Goal: Task Accomplishment & Management: Use online tool/utility

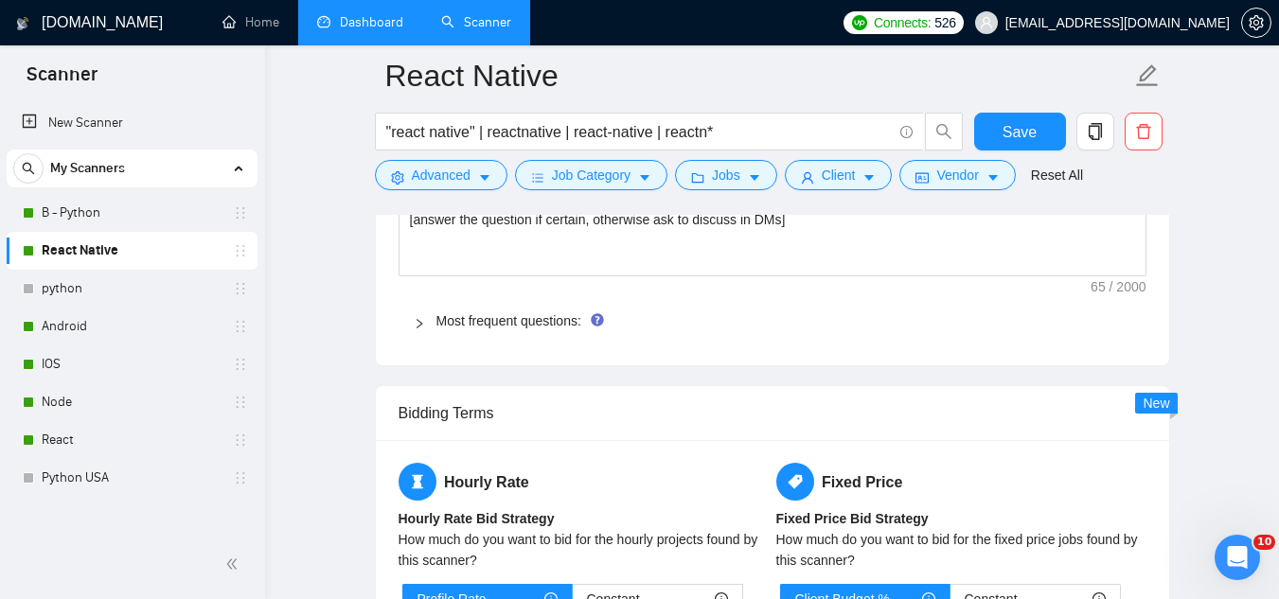
click at [354, 28] on link "Dashboard" at bounding box center [360, 22] width 86 height 16
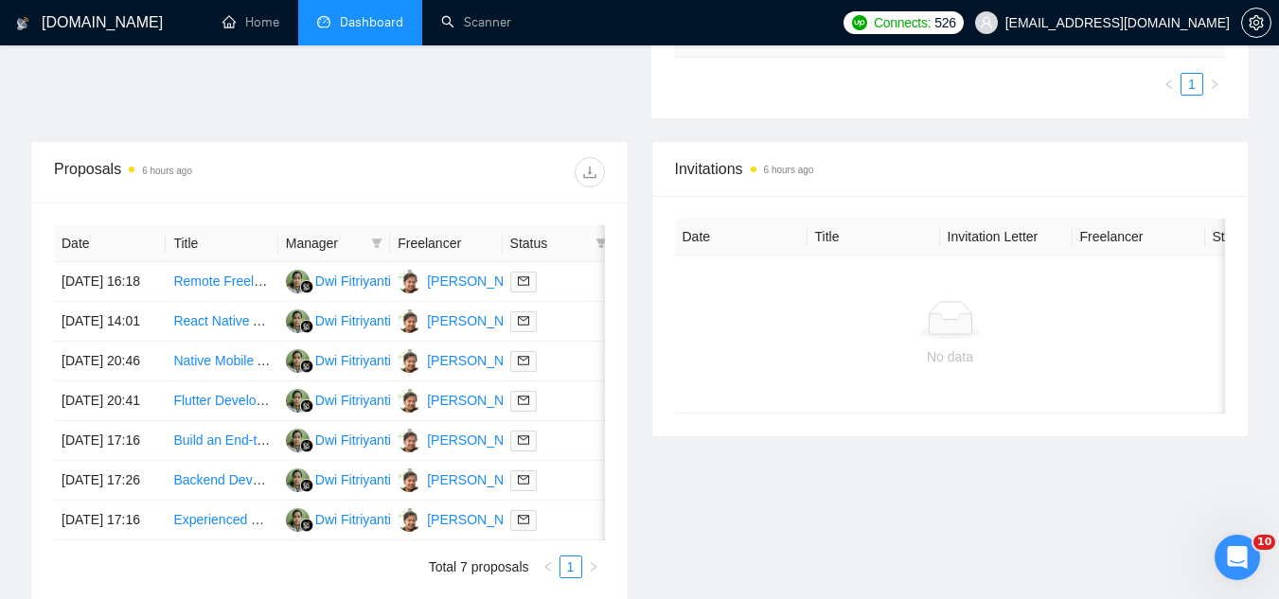
scroll to position [665, 0]
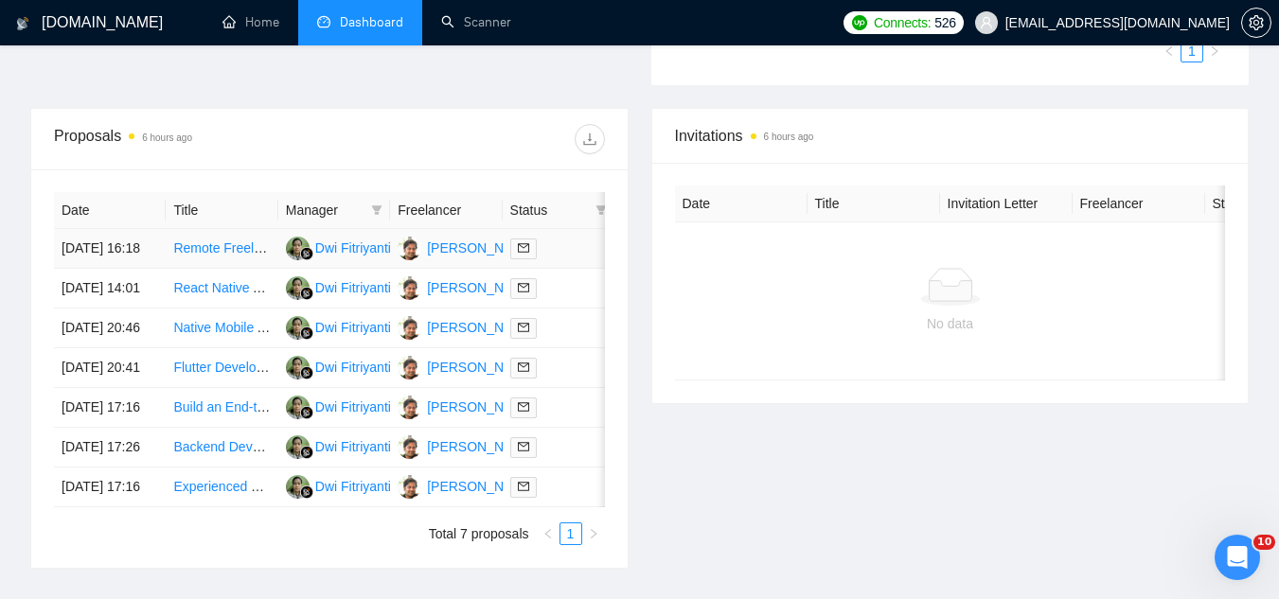
click at [230, 269] on td "Remote Freelance Software Developer for Web Application/CRM Tool" at bounding box center [222, 249] width 112 height 40
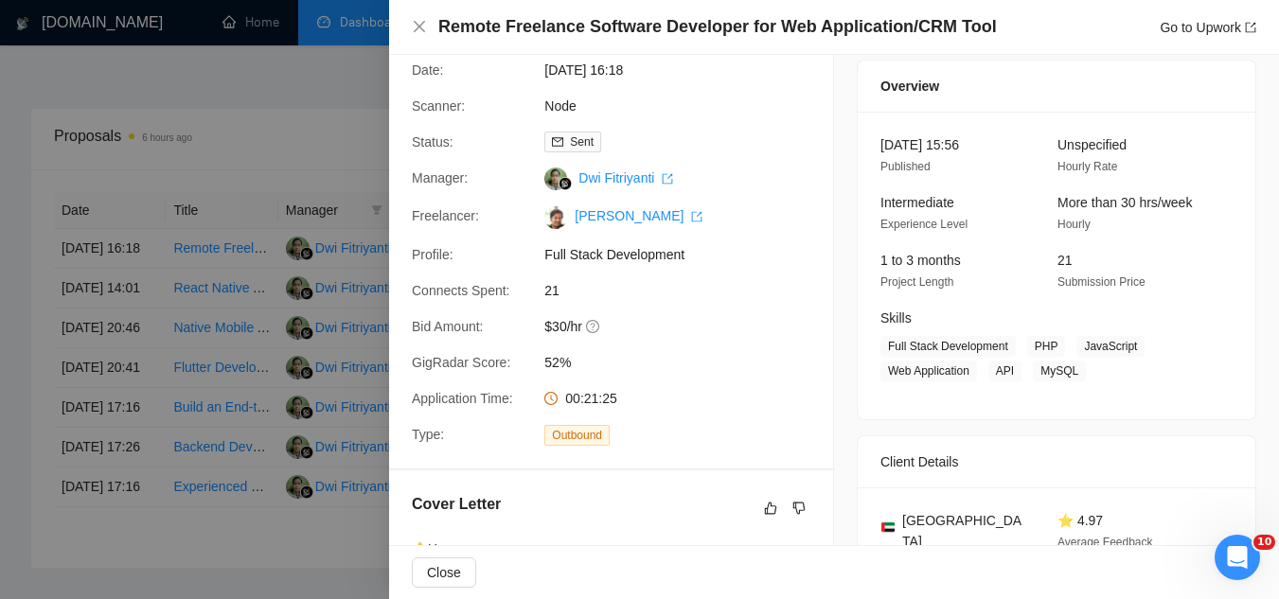
scroll to position [0, 0]
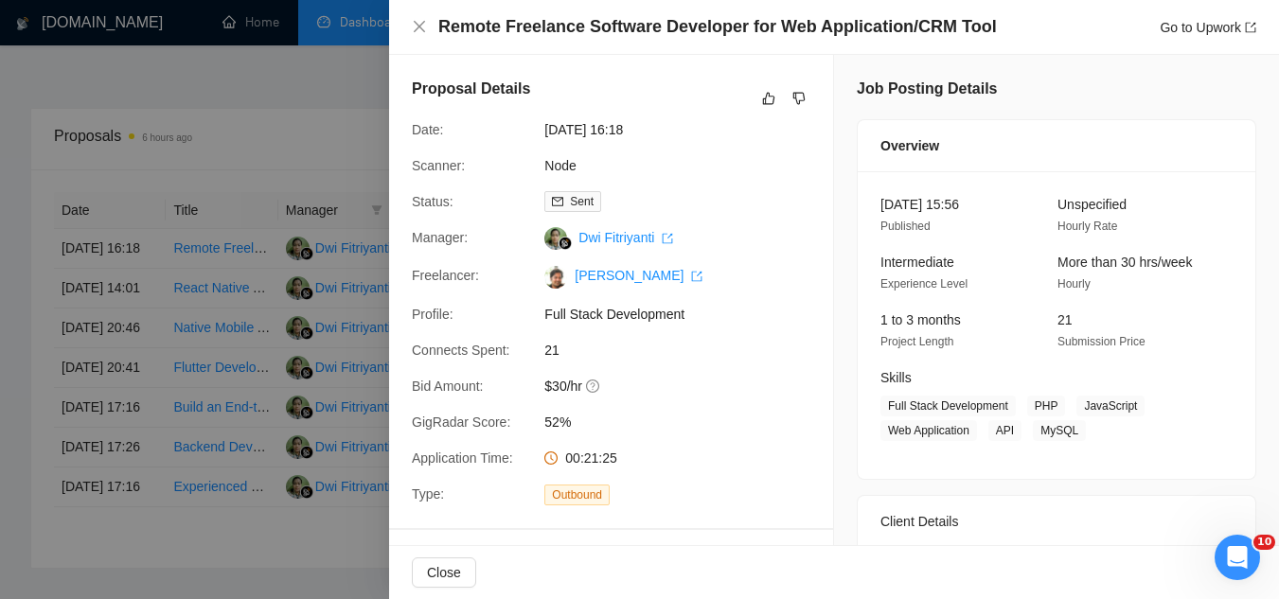
click at [270, 81] on div at bounding box center [639, 299] width 1279 height 599
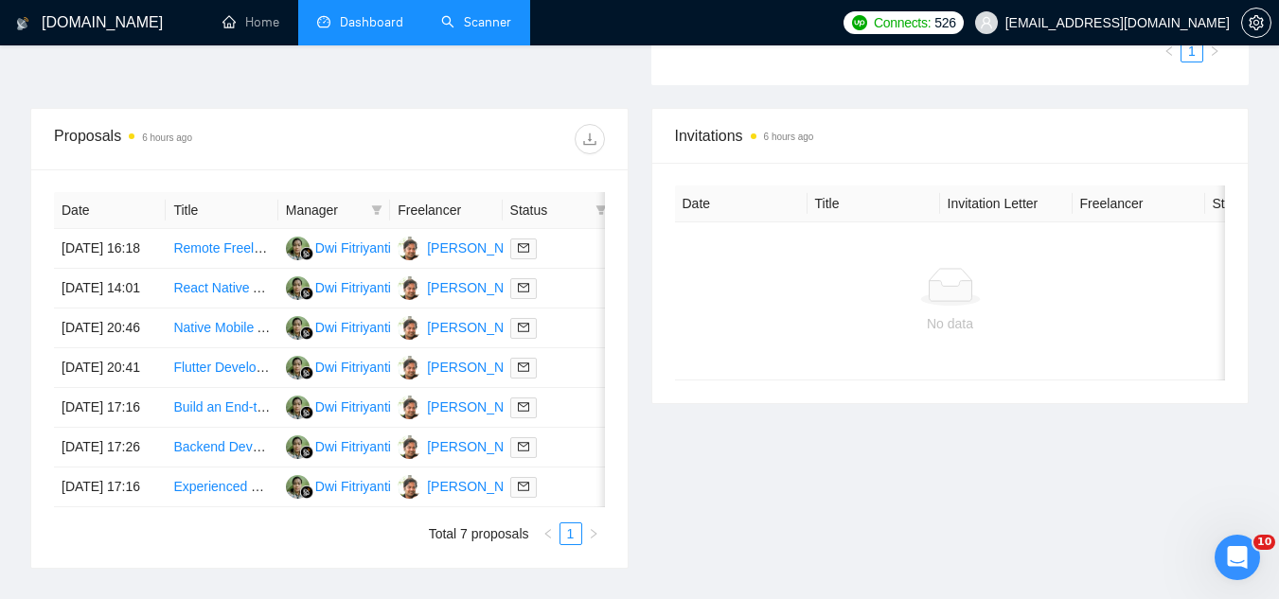
click at [487, 30] on link "Scanner" at bounding box center [476, 22] width 70 height 16
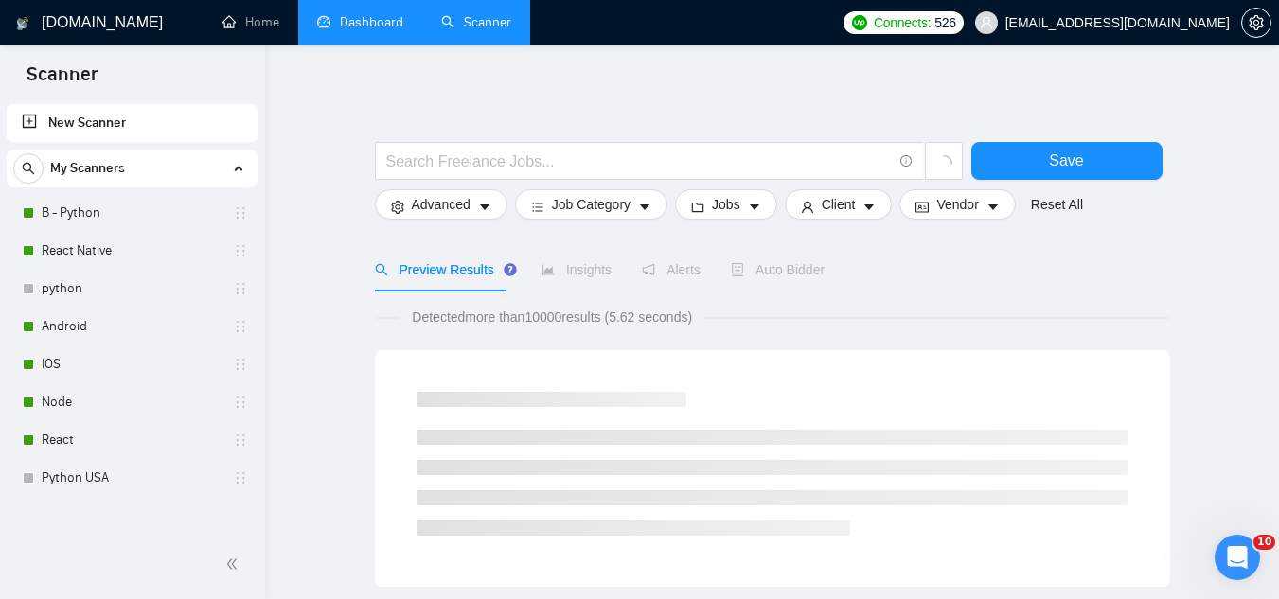
click at [60, 129] on link "New Scanner" at bounding box center [132, 123] width 221 height 38
click at [51, 120] on link "New Scanner" at bounding box center [132, 123] width 221 height 38
click at [159, 116] on link "New Scanner" at bounding box center [132, 123] width 221 height 38
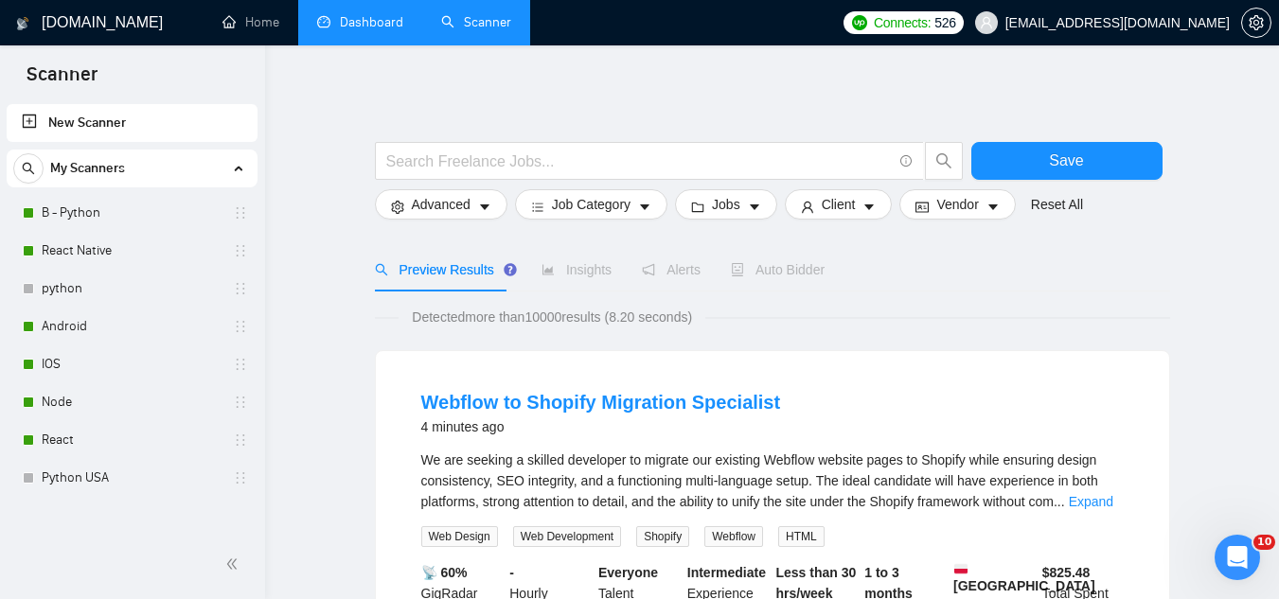
click at [135, 133] on link "New Scanner" at bounding box center [132, 123] width 221 height 38
click at [77, 118] on link "New Scanner" at bounding box center [132, 123] width 221 height 38
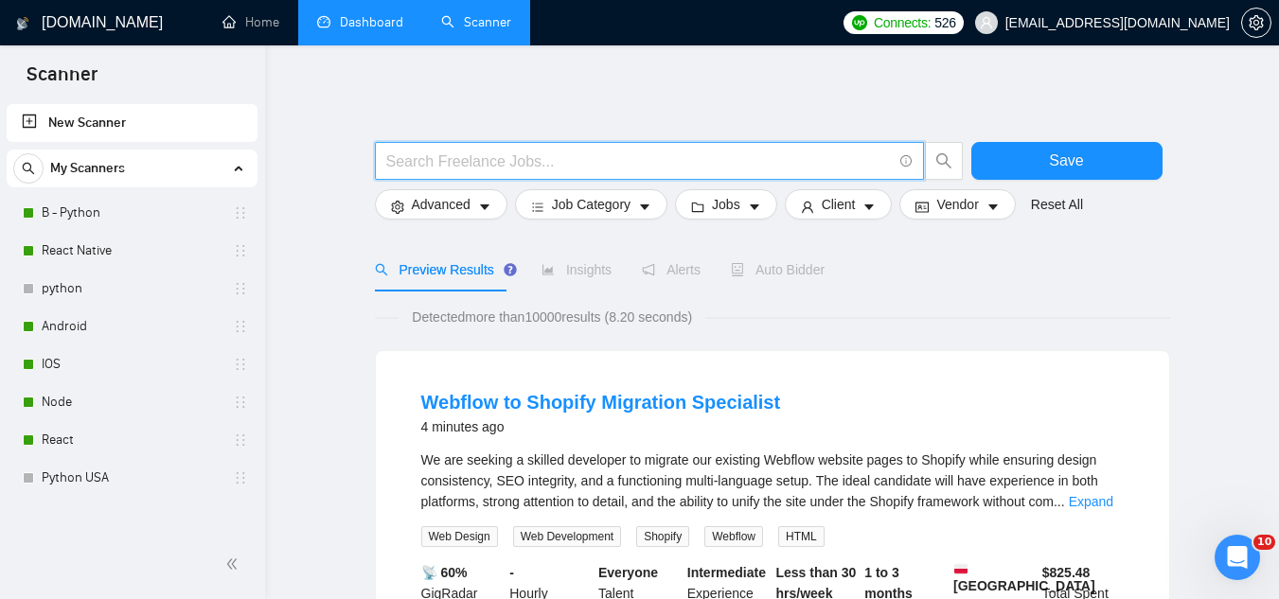
click at [456, 162] on input "text" at bounding box center [639, 162] width 506 height 24
paste input "Data Engineering team Data Architech"
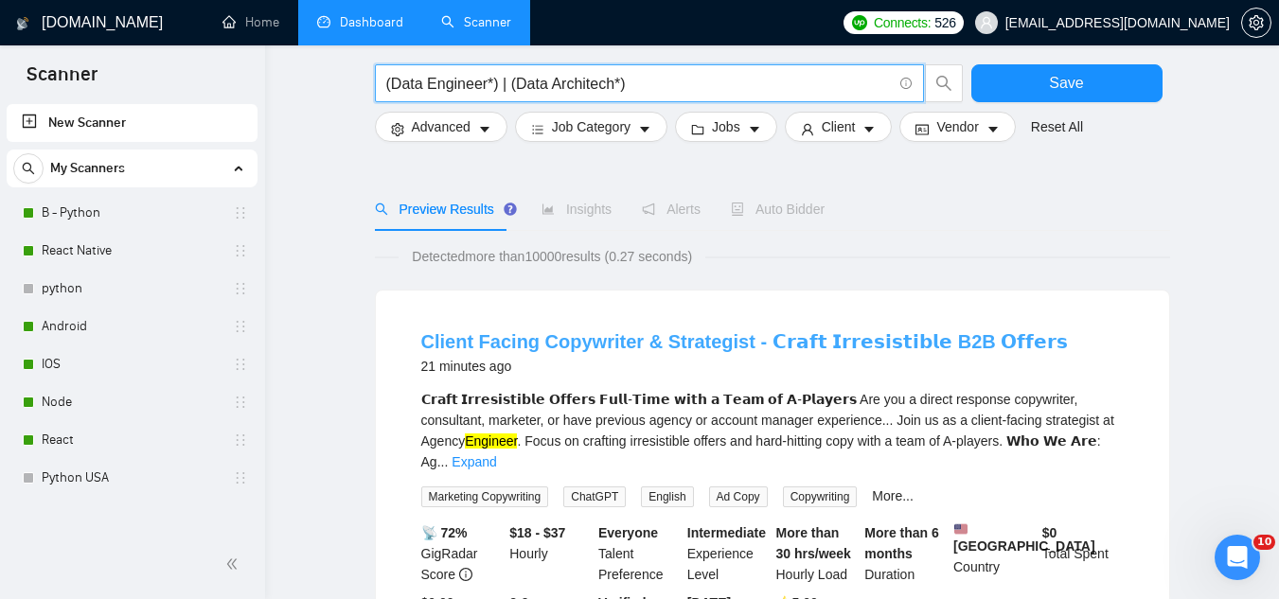
scroll to position [95, 0]
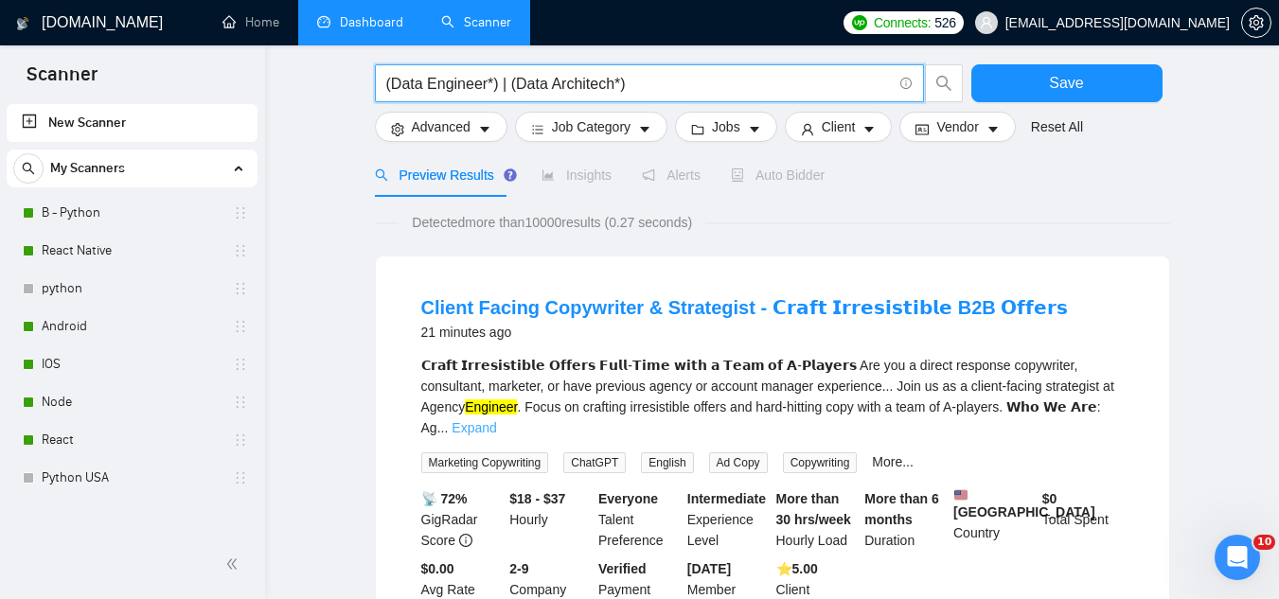
click at [496, 420] on link "Expand" at bounding box center [474, 427] width 45 height 15
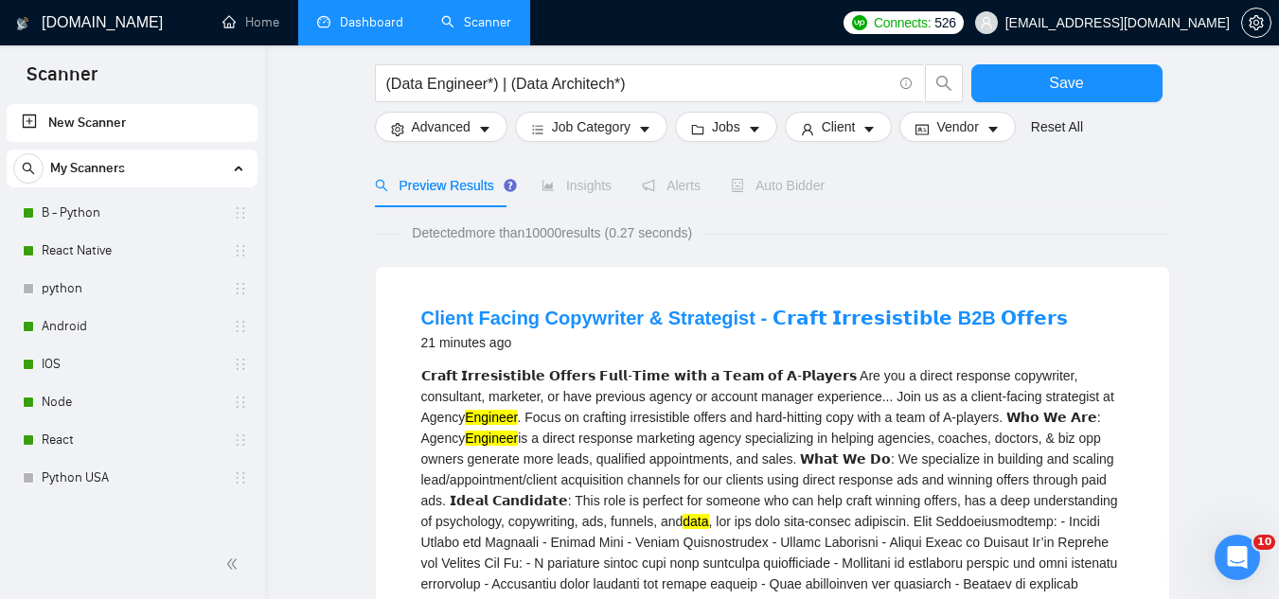
scroll to position [0, 0]
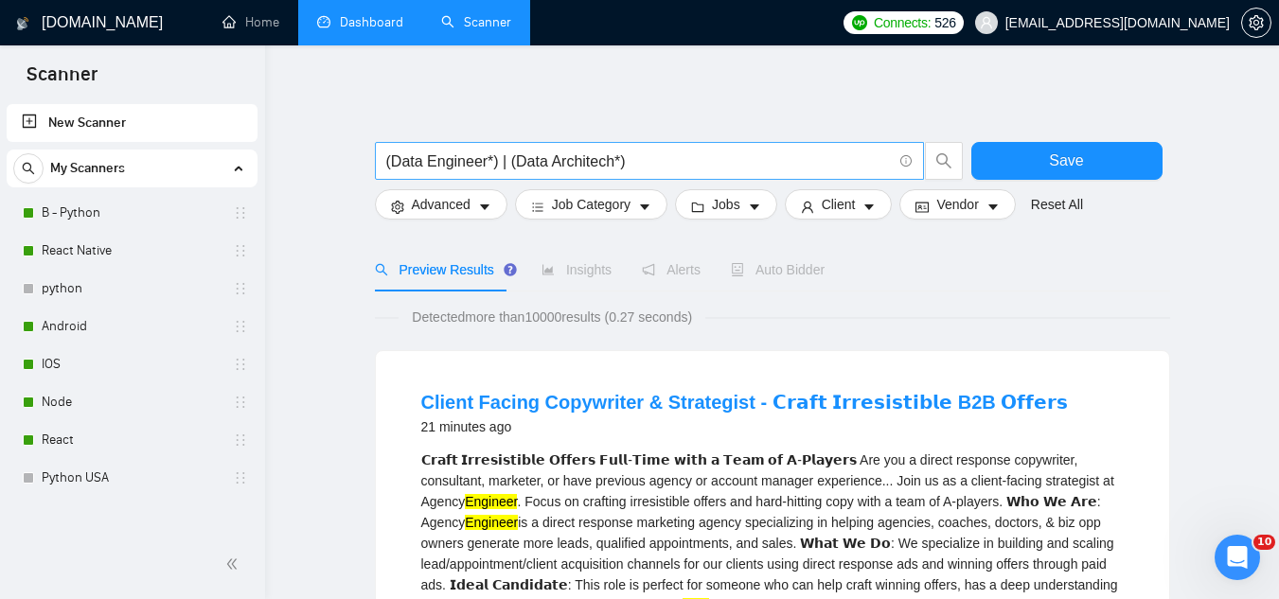
click at [495, 166] on input "(Data Engineer*) | (Data Architech*)" at bounding box center [639, 162] width 506 height 24
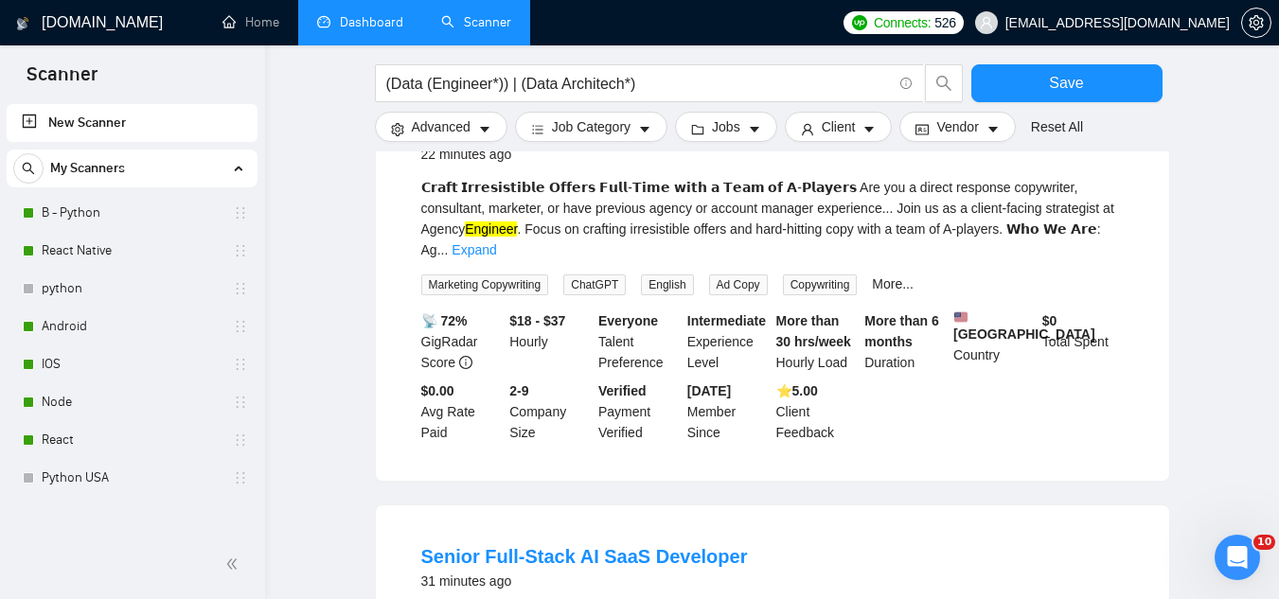
scroll to position [284, 0]
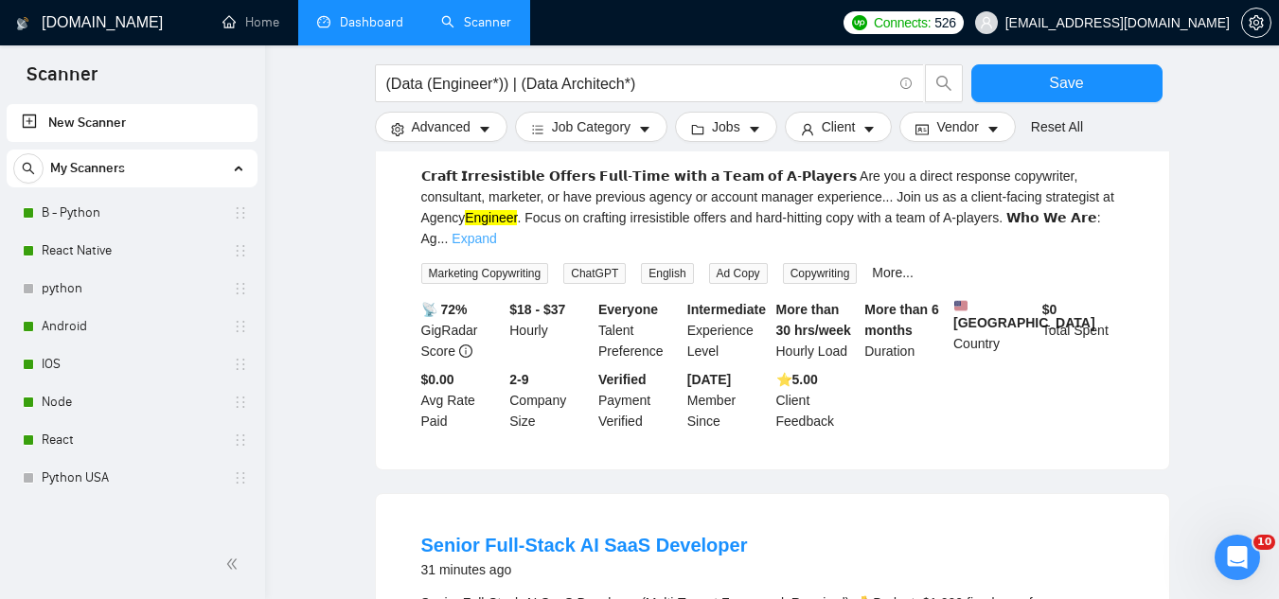
click at [496, 231] on link "Expand" at bounding box center [474, 238] width 45 height 15
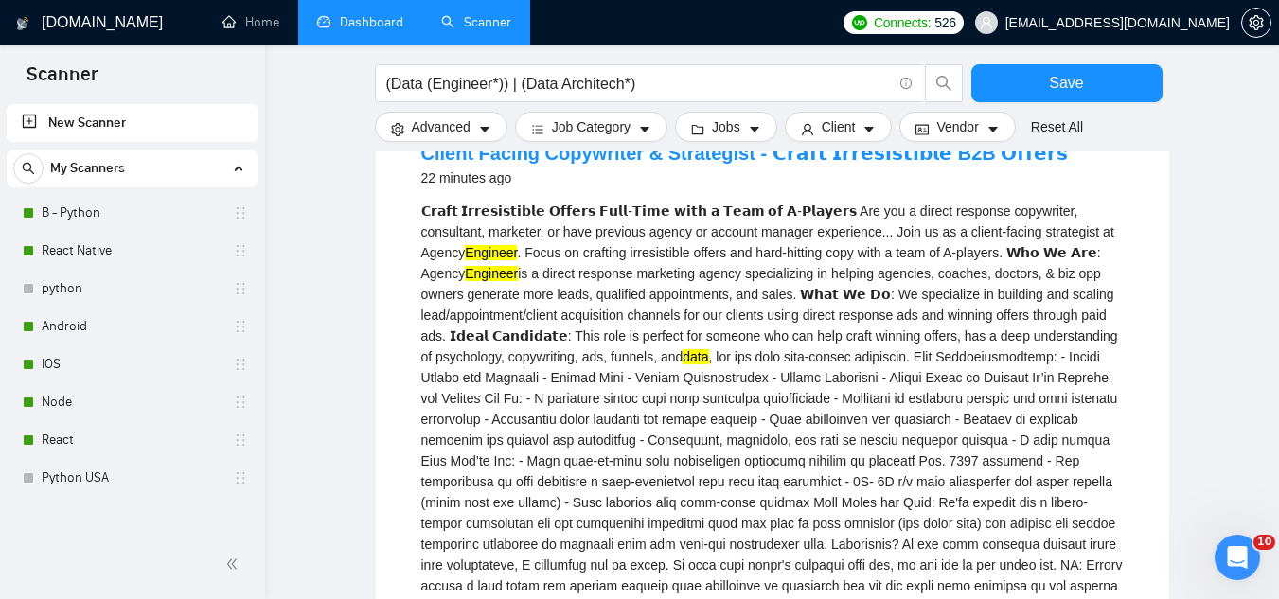
scroll to position [0, 0]
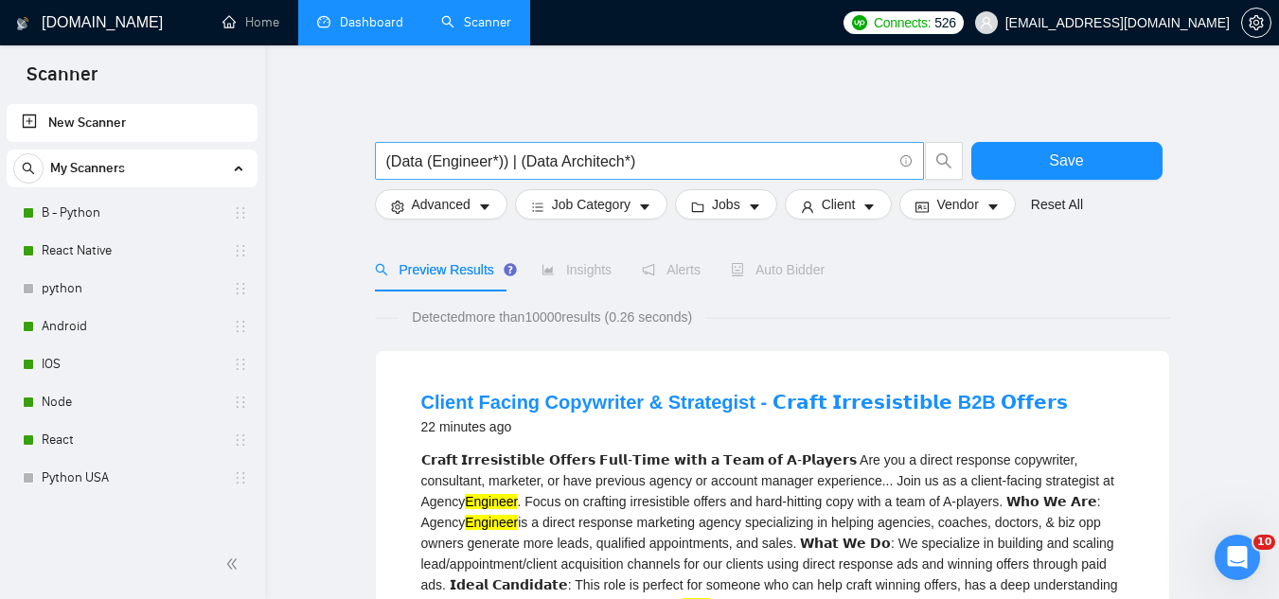
click at [428, 156] on input "(Data (Engineer*)) | (Data Architech*)" at bounding box center [639, 162] width 506 height 24
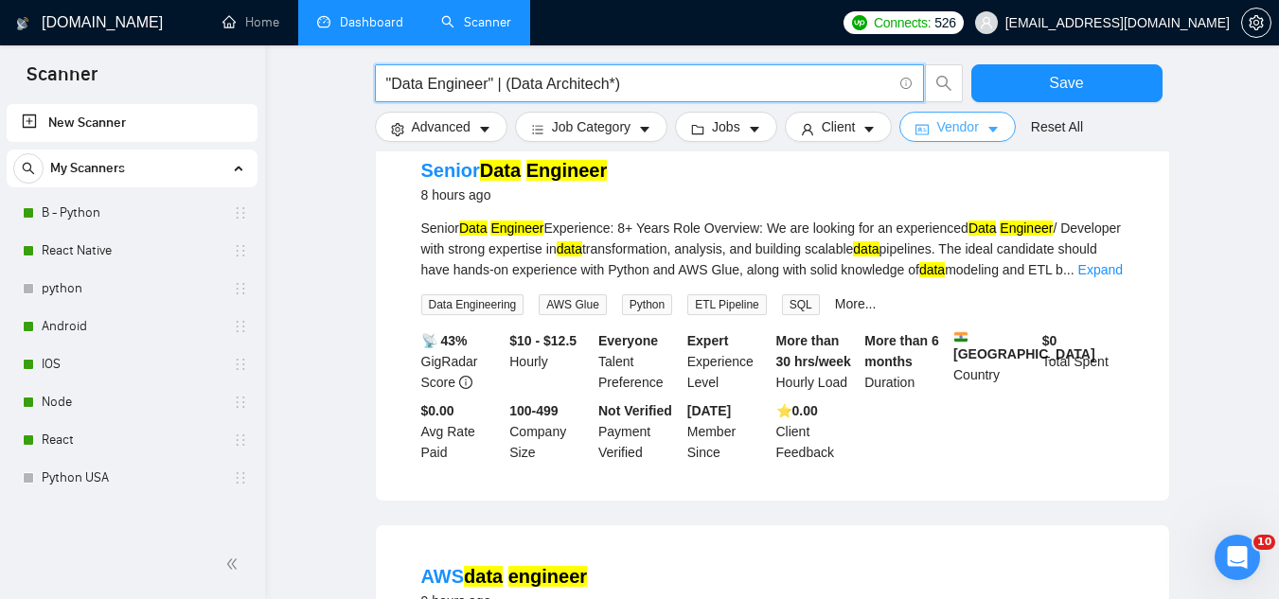
scroll to position [758, 0]
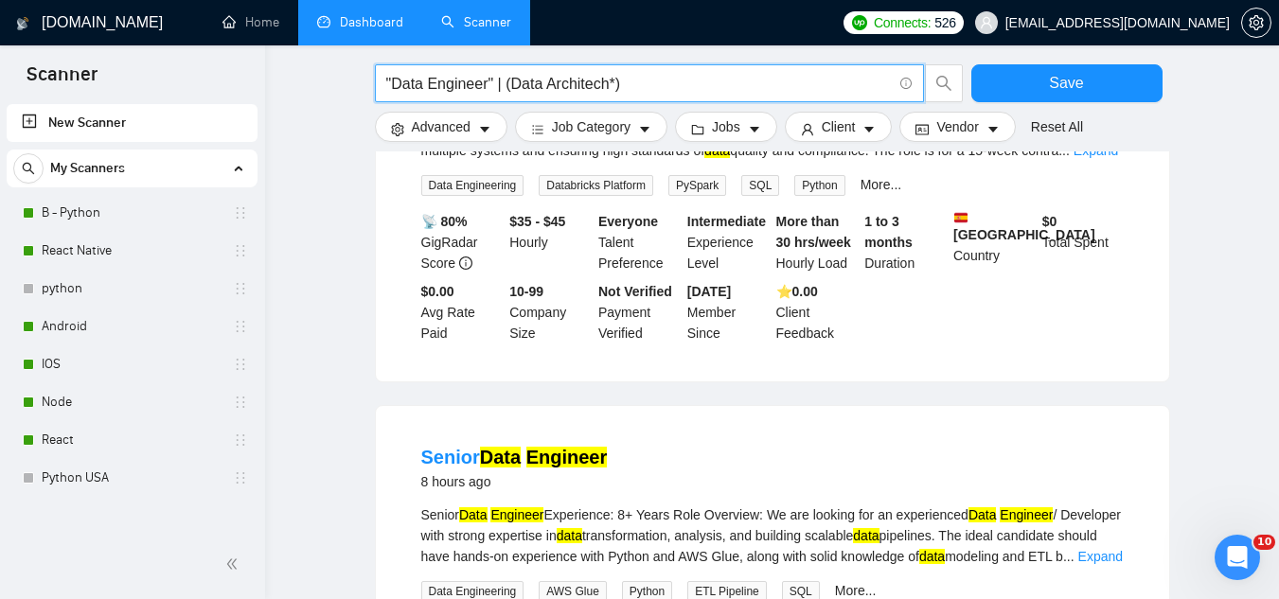
click at [695, 84] on input ""Data Engineer" | (Data Architech*)" at bounding box center [639, 84] width 506 height 24
paste input "architect"
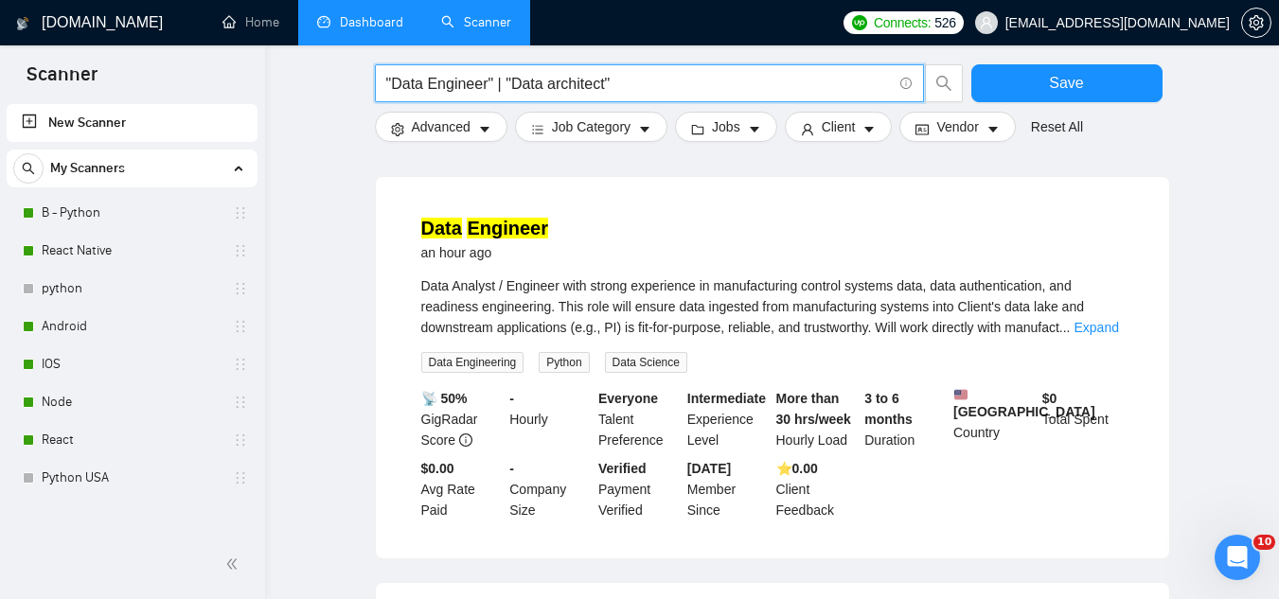
scroll to position [0, 0]
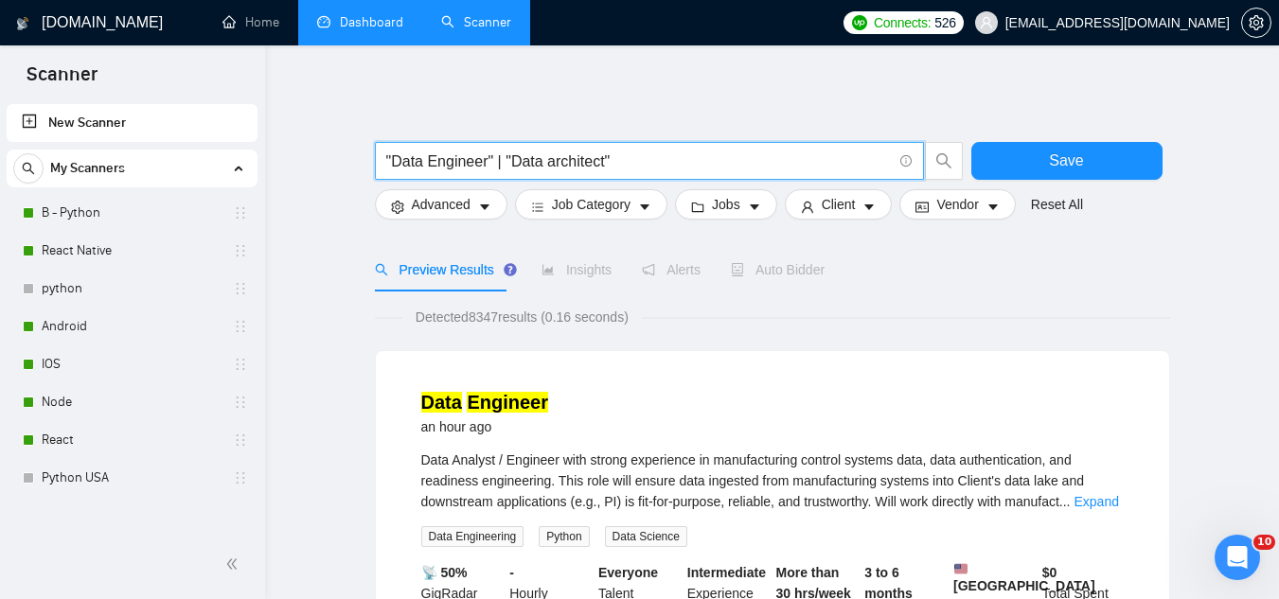
type input ""Data Engineer" | "Data architect""
click at [408, 169] on input ""Data Engineer" | "Data architect"" at bounding box center [639, 162] width 506 height 24
click at [659, 164] on input ""Data Engineer" | "Data architect"" at bounding box center [639, 162] width 506 height 24
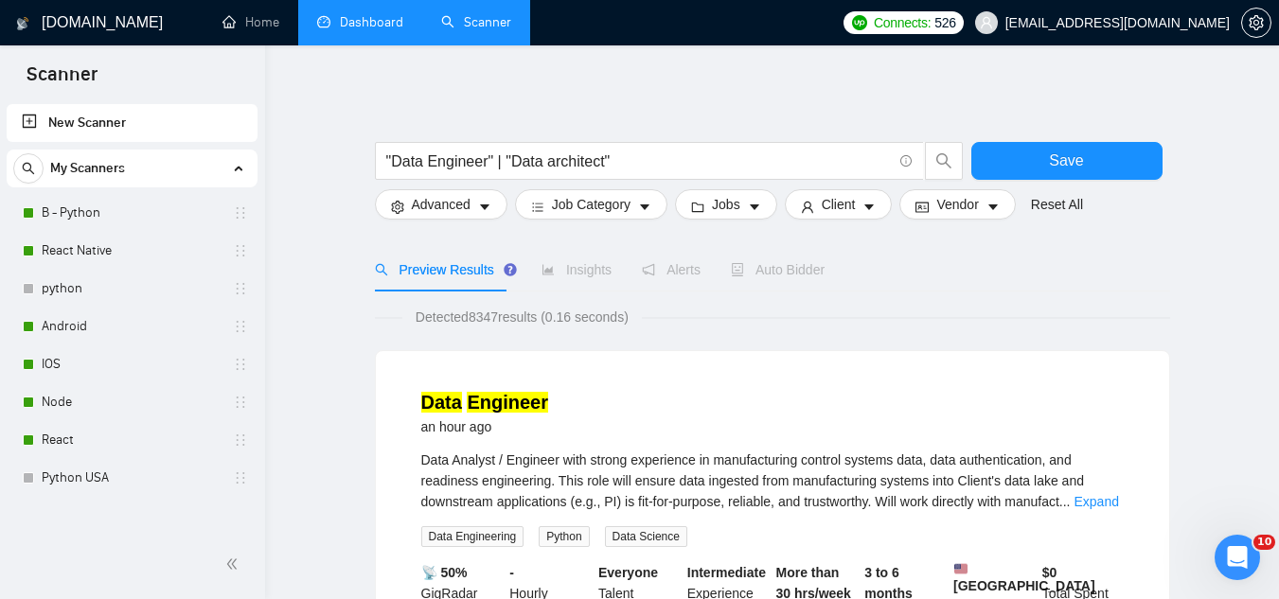
click at [729, 402] on div "Data Engineer an hour ago" at bounding box center [772, 413] width 703 height 49
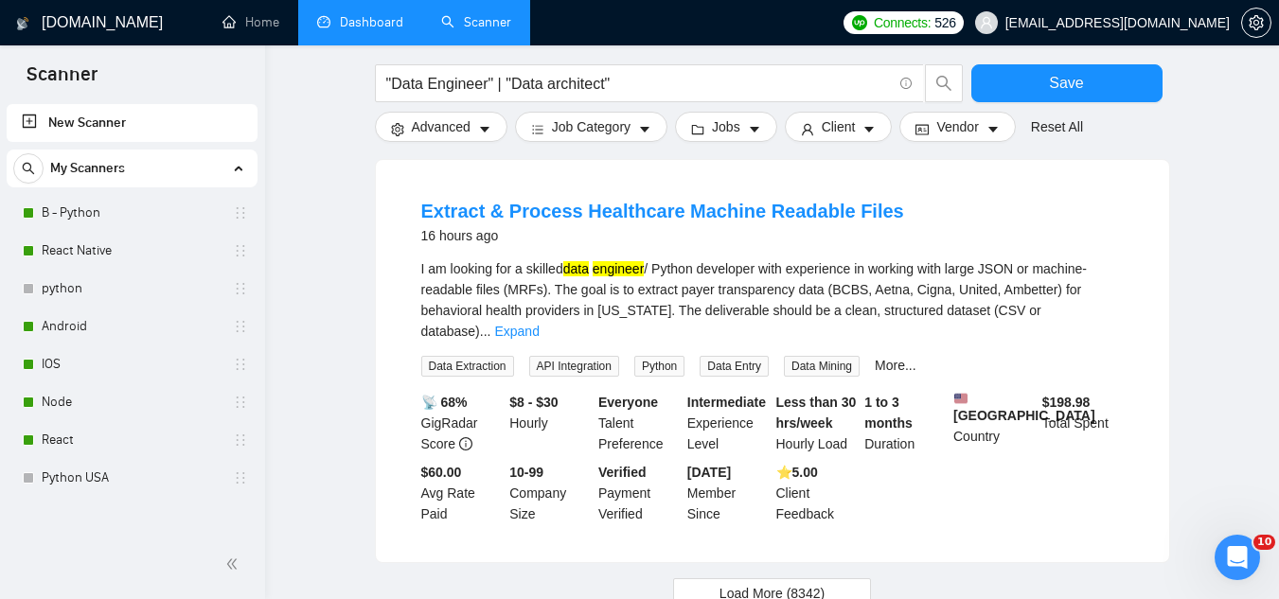
scroll to position [1959, 0]
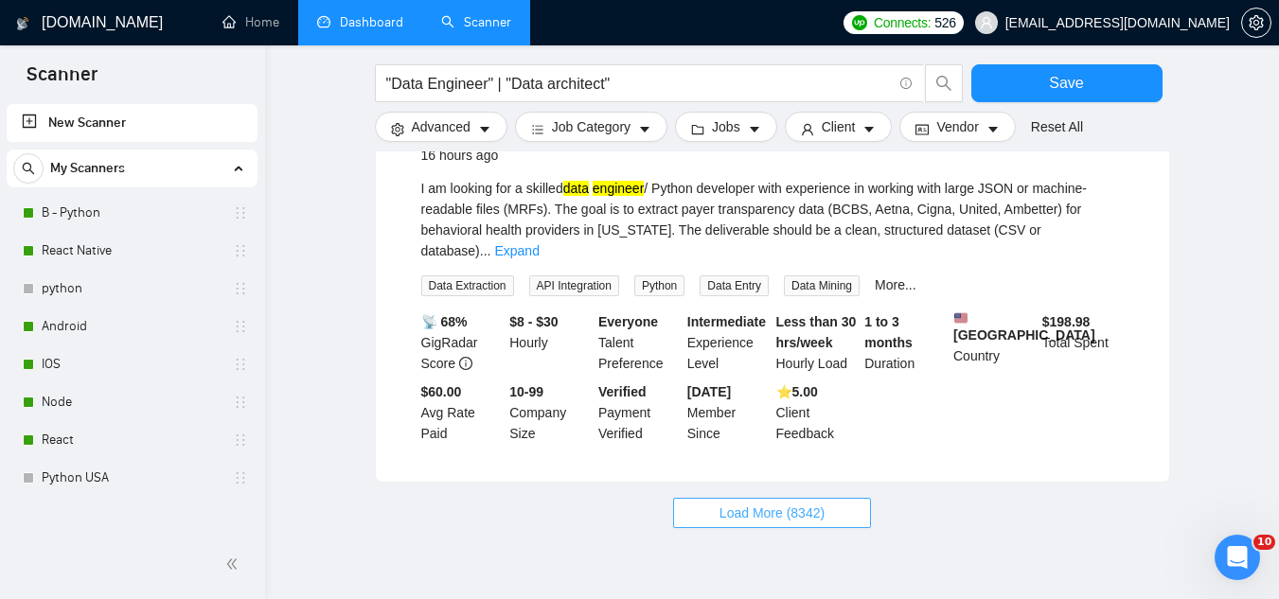
click at [747, 503] on span "Load More (8342)" at bounding box center [772, 513] width 105 height 21
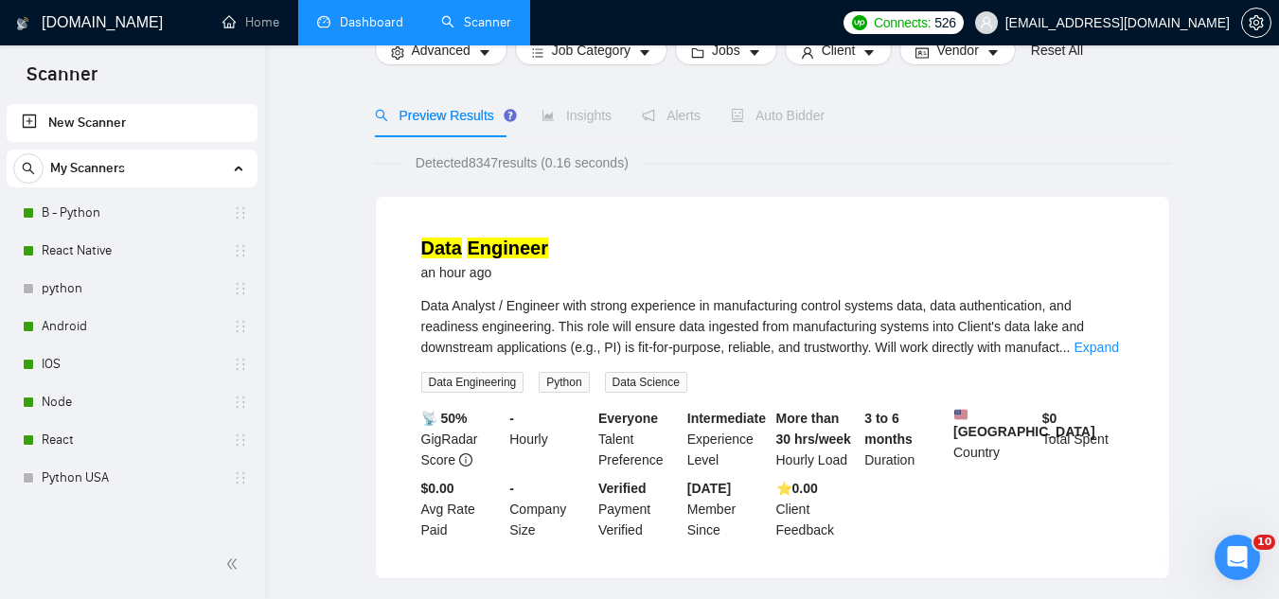
scroll to position [0, 0]
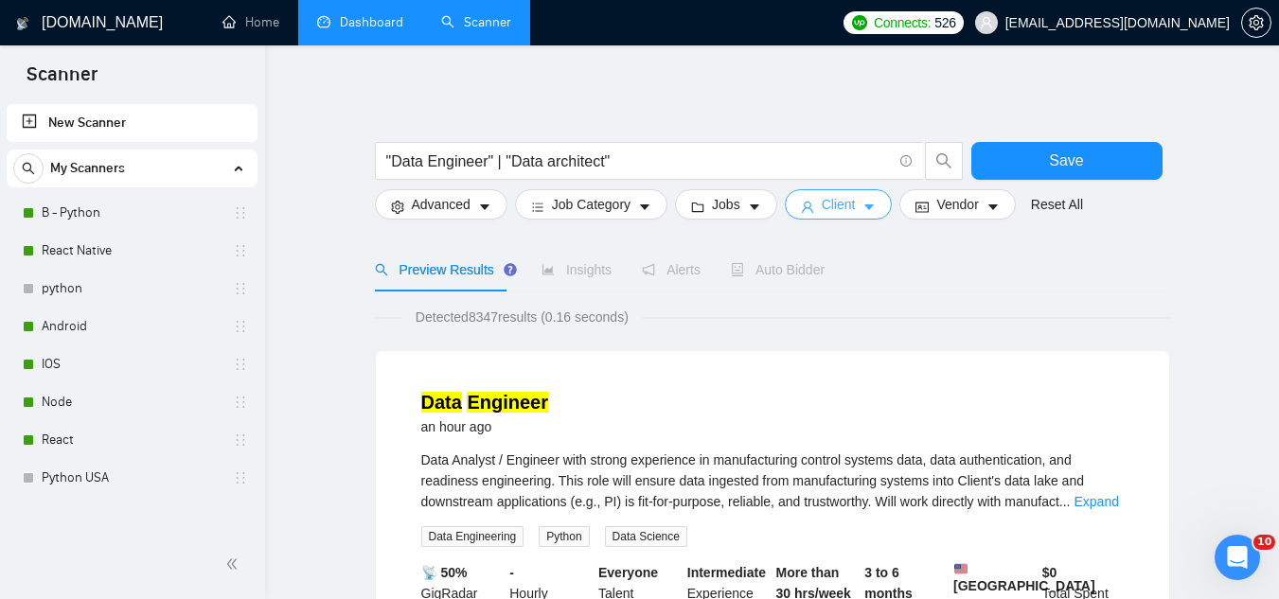
click at [837, 213] on span "Client" at bounding box center [839, 204] width 34 height 21
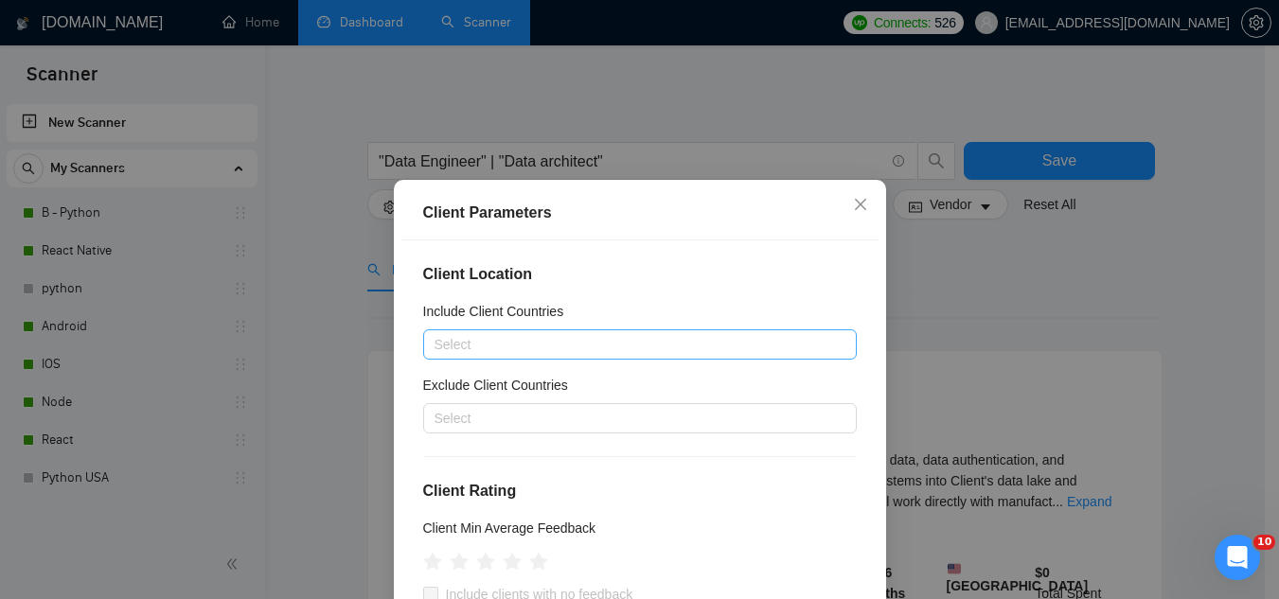
click at [628, 347] on div at bounding box center [630, 344] width 405 height 23
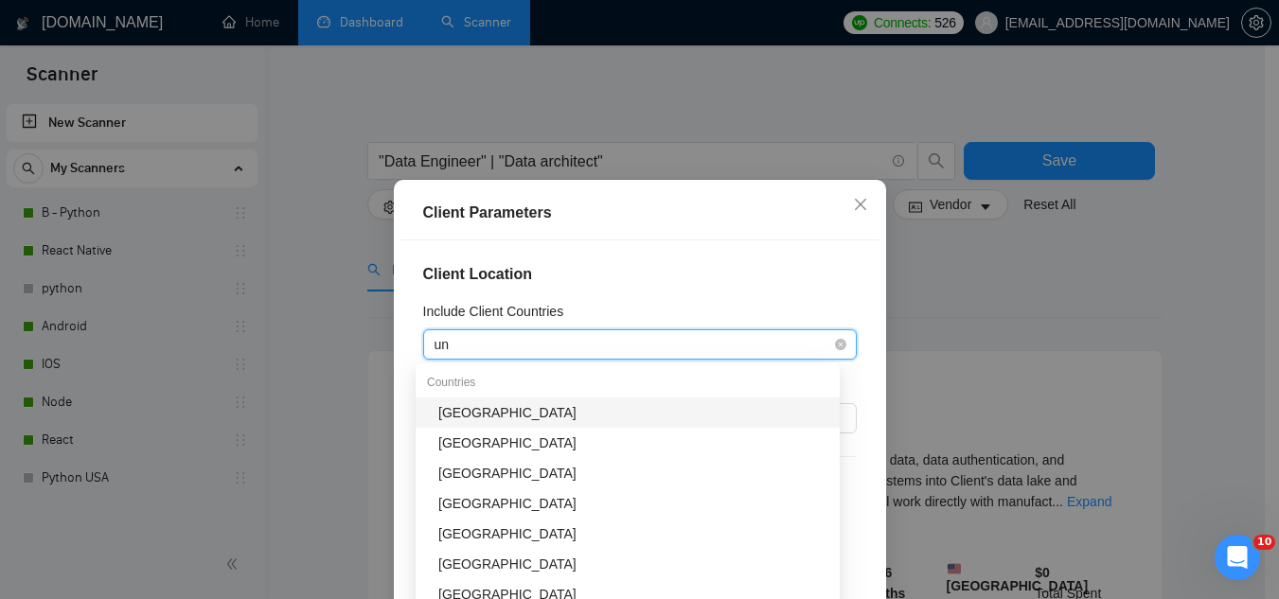
type input "uni"
click at [613, 419] on div "[GEOGRAPHIC_DATA]" at bounding box center [633, 412] width 390 height 21
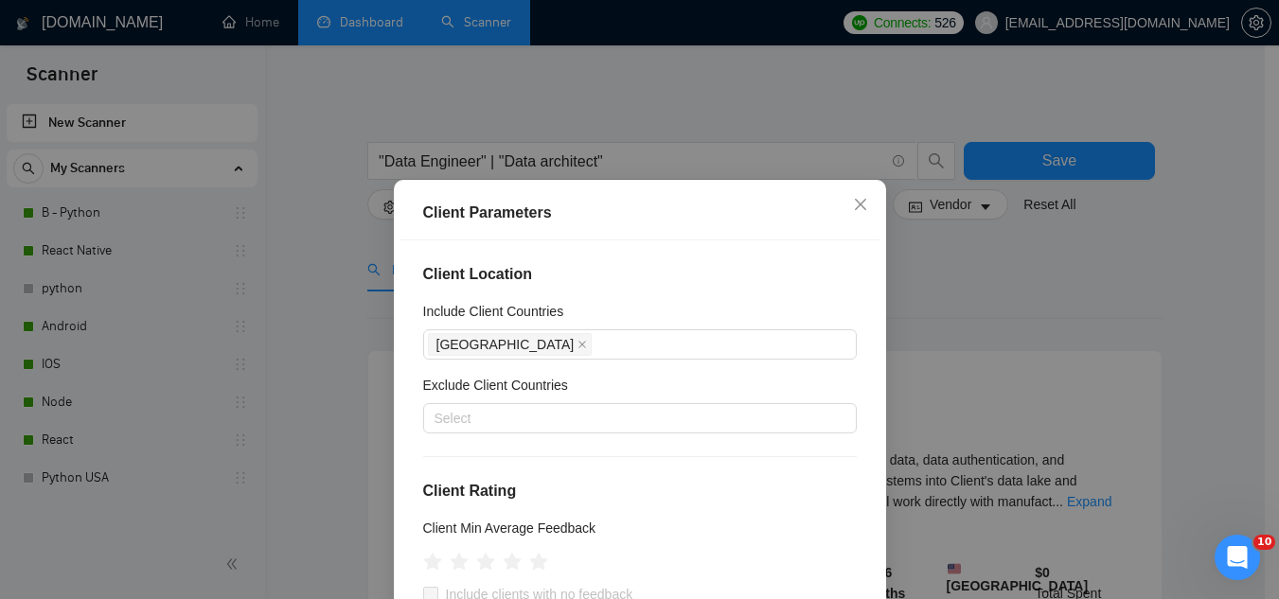
click at [657, 293] on div "Client Location Include Client Countries [GEOGRAPHIC_DATA] Exclude Client Count…" at bounding box center [640, 451] width 479 height 420
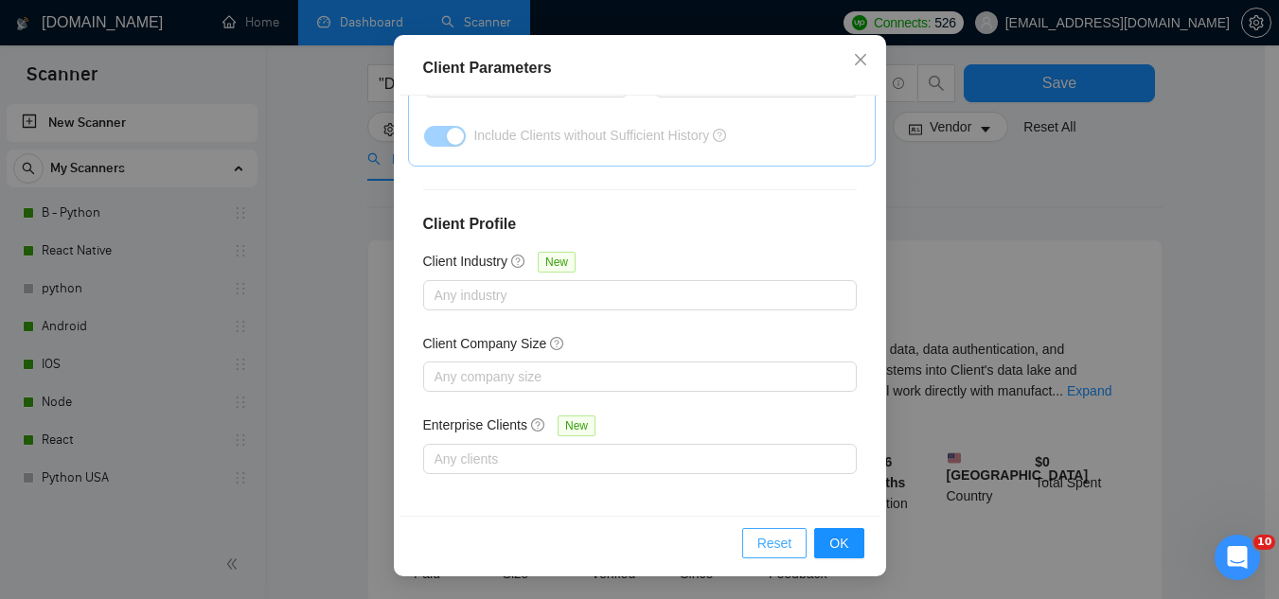
scroll to position [284, 0]
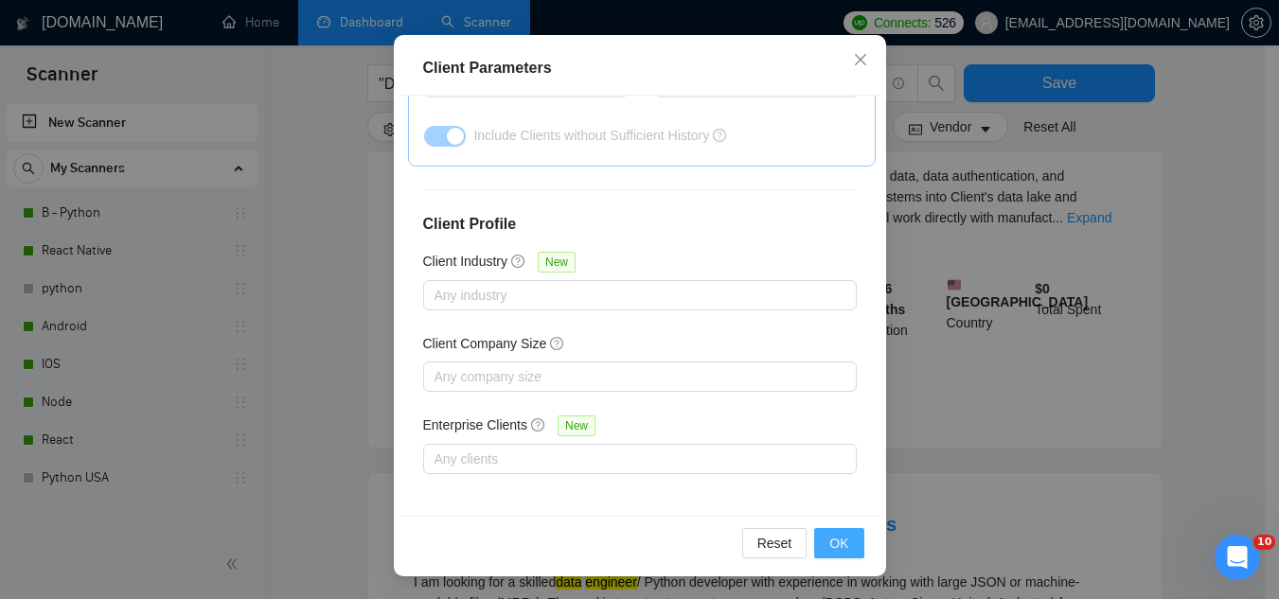
click at [842, 557] on button "OK" at bounding box center [838, 543] width 49 height 30
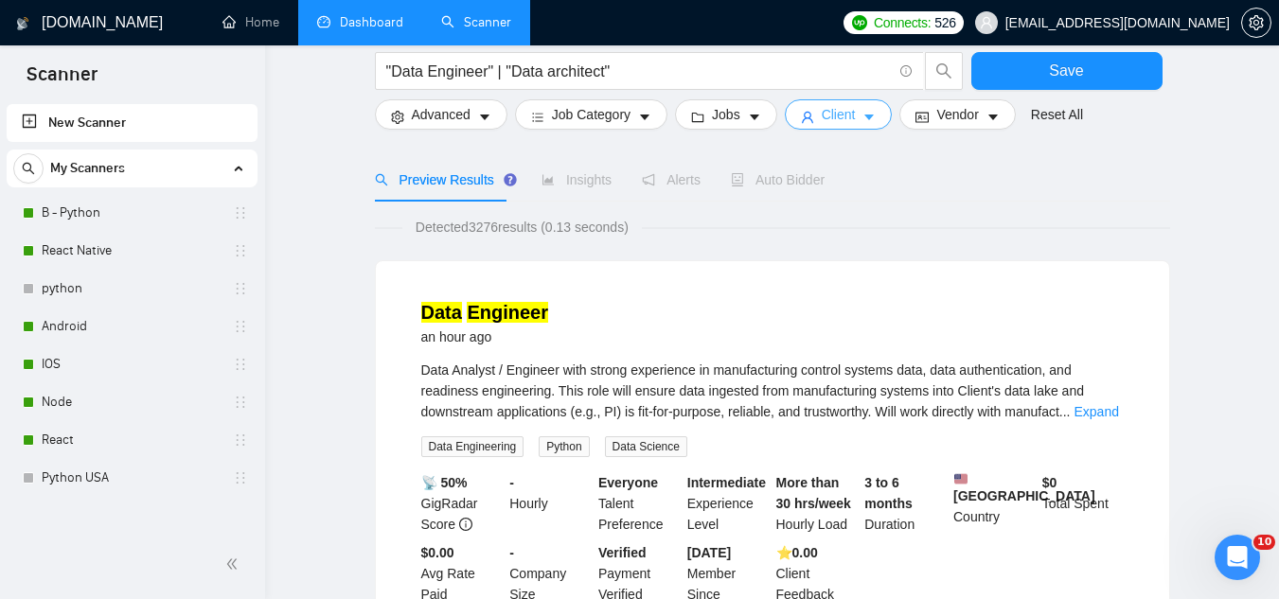
scroll to position [0, 0]
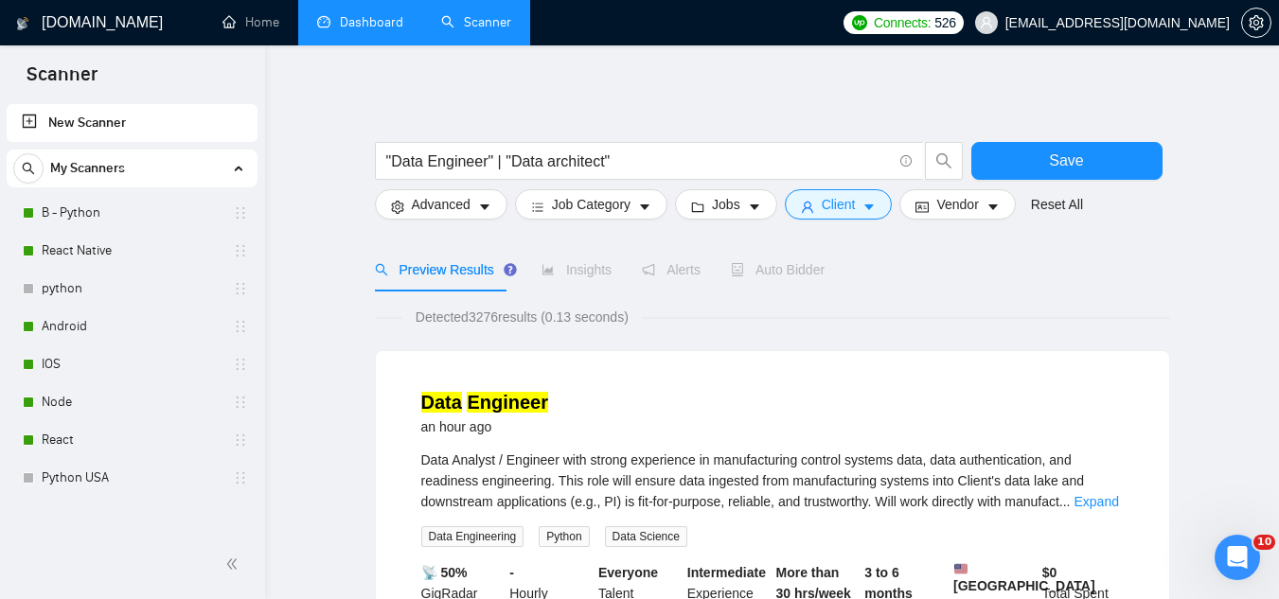
click at [479, 407] on mark "Engineer" at bounding box center [507, 402] width 81 height 21
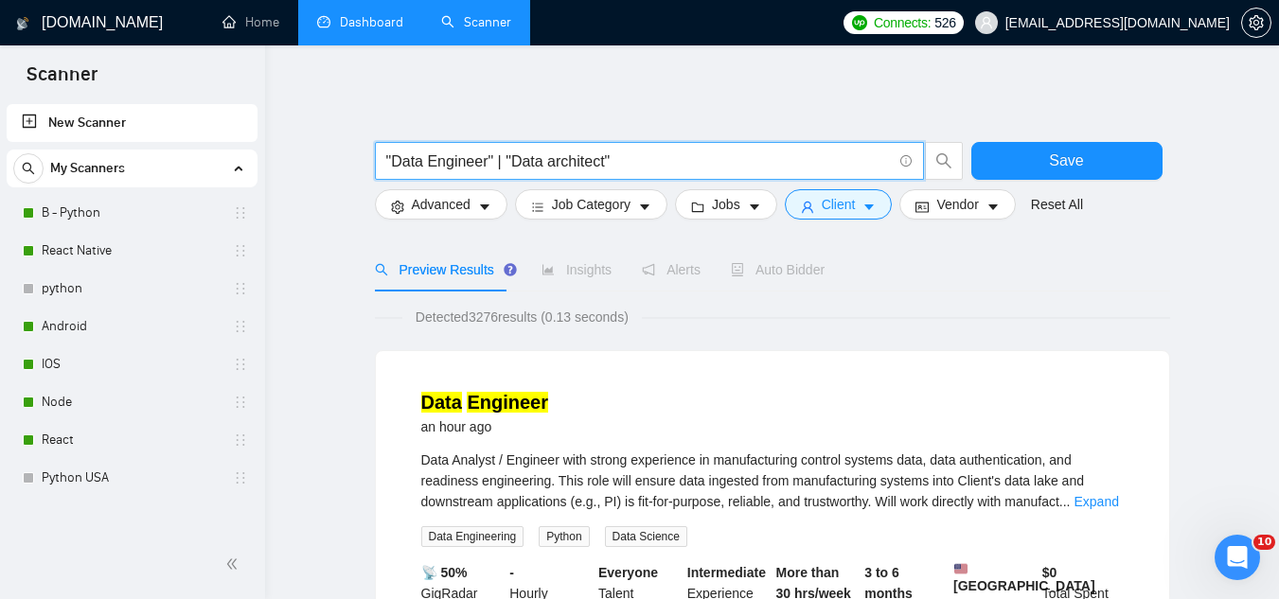
click at [678, 165] on input ""Data Engineer" | "Data architect"" at bounding box center [639, 162] width 506 height 24
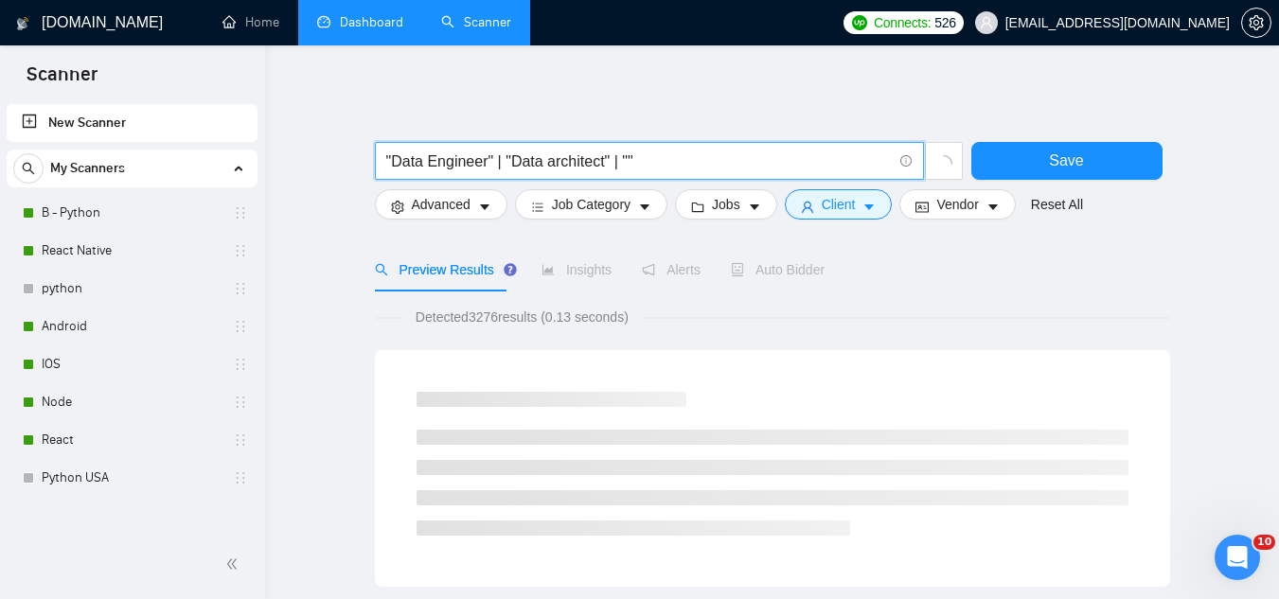
paste input "Data warehousing"
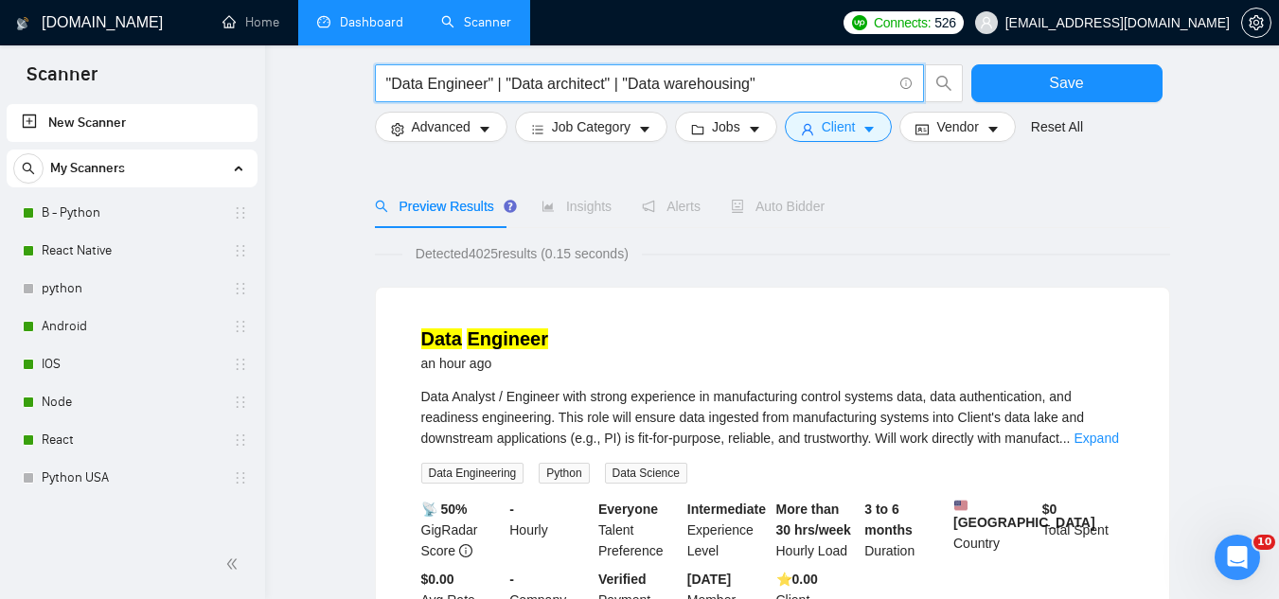
scroll to position [95, 0]
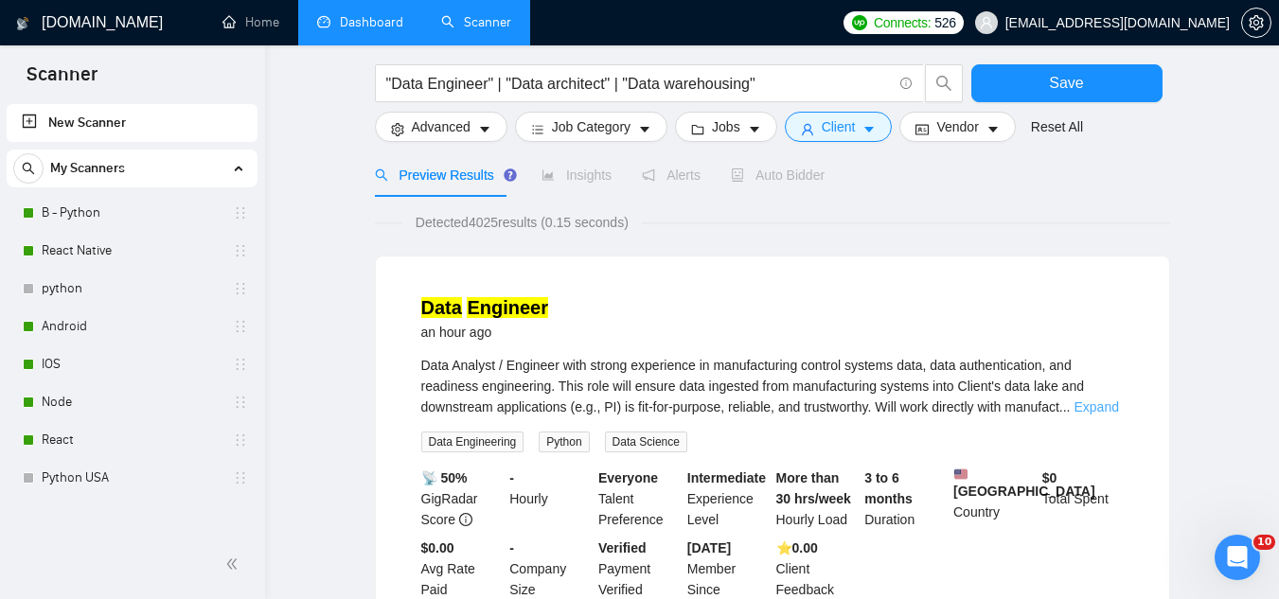
click at [1088, 403] on link "Expand" at bounding box center [1097, 407] width 45 height 15
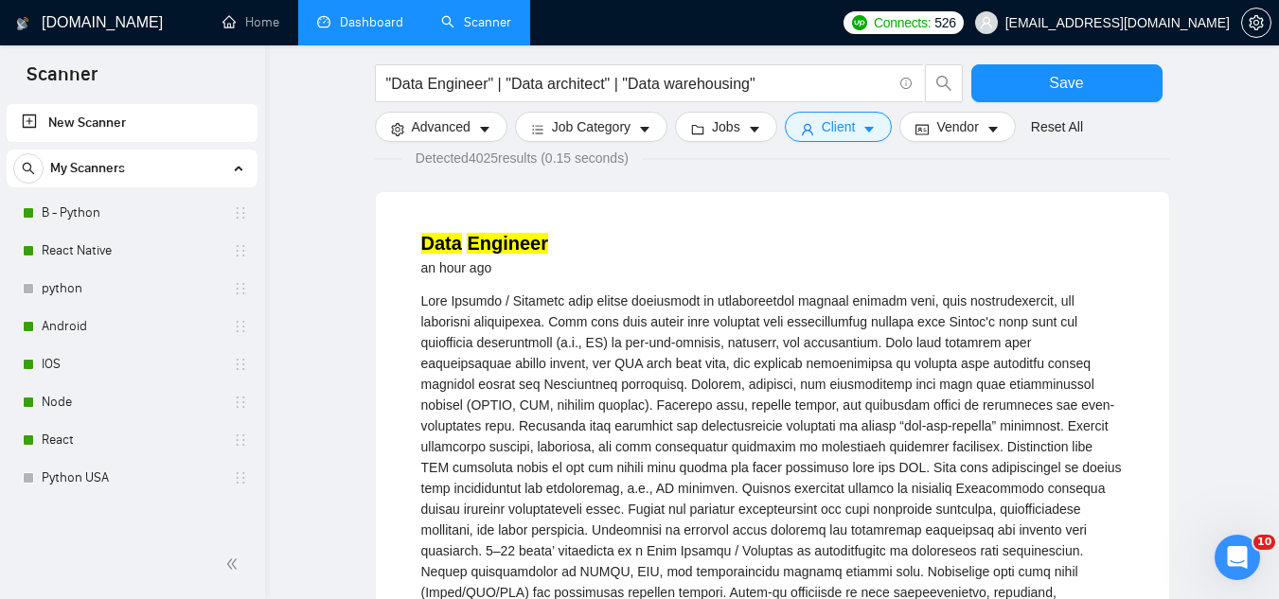
scroll to position [189, 0]
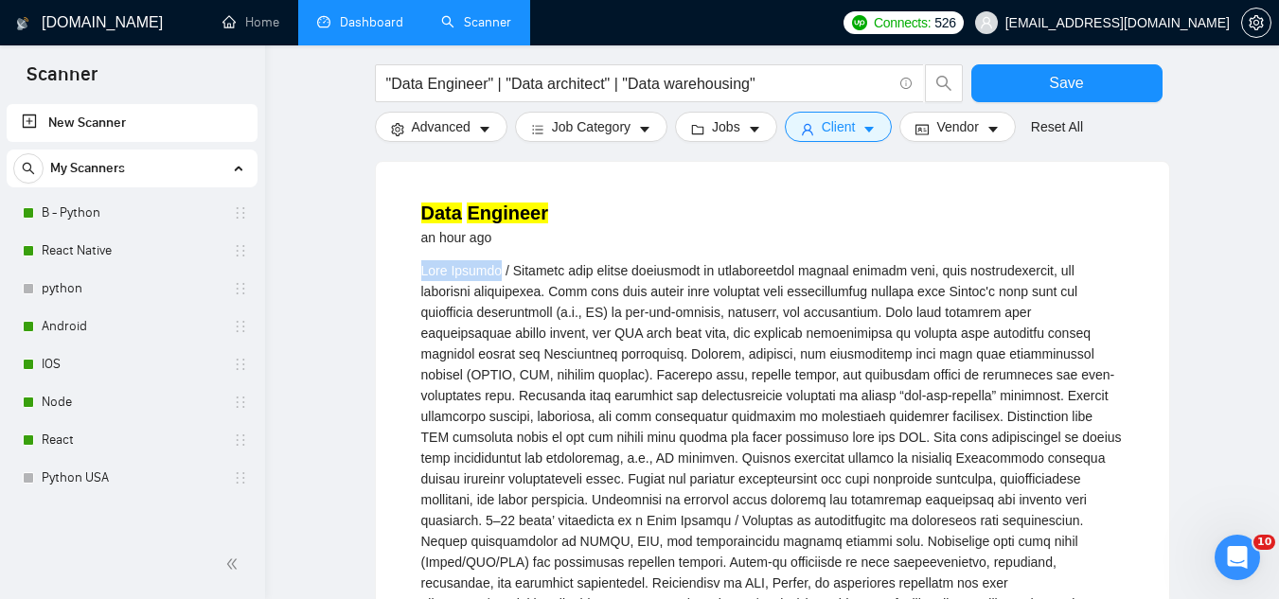
drag, startPoint x: 424, startPoint y: 267, endPoint x: 494, endPoint y: 268, distance: 70.1
click at [494, 268] on div "Data Analyst / Engineer with strong experience in manufacturing control systems…" at bounding box center [772, 468] width 703 height 417
copy div "Data Analyst"
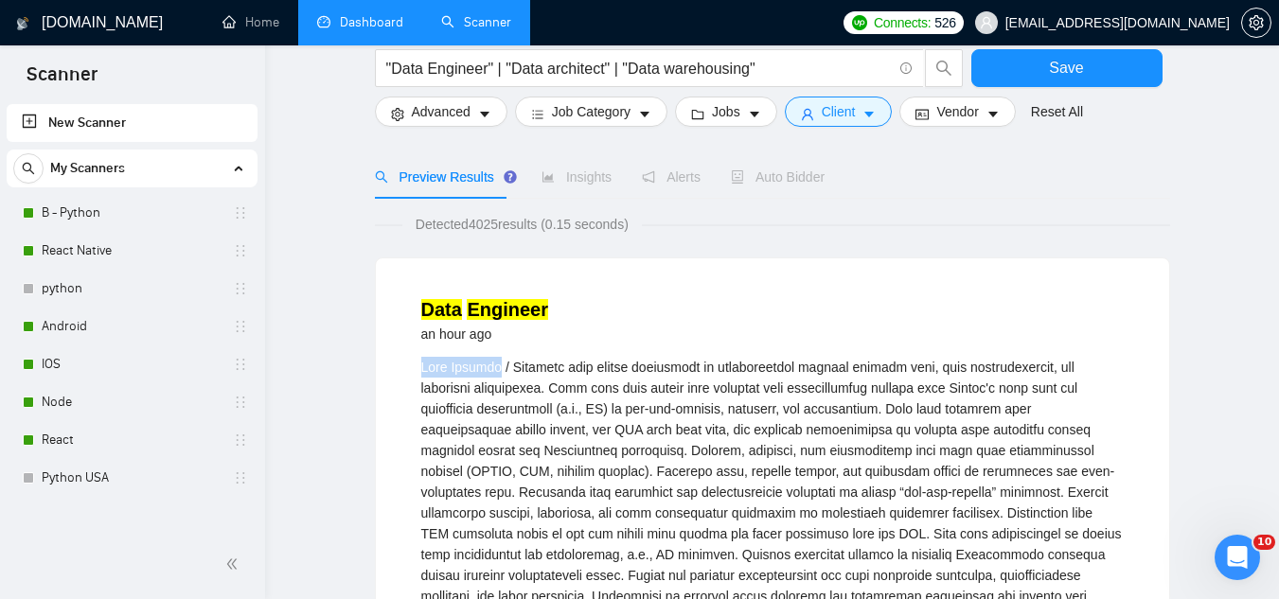
scroll to position [0, 0]
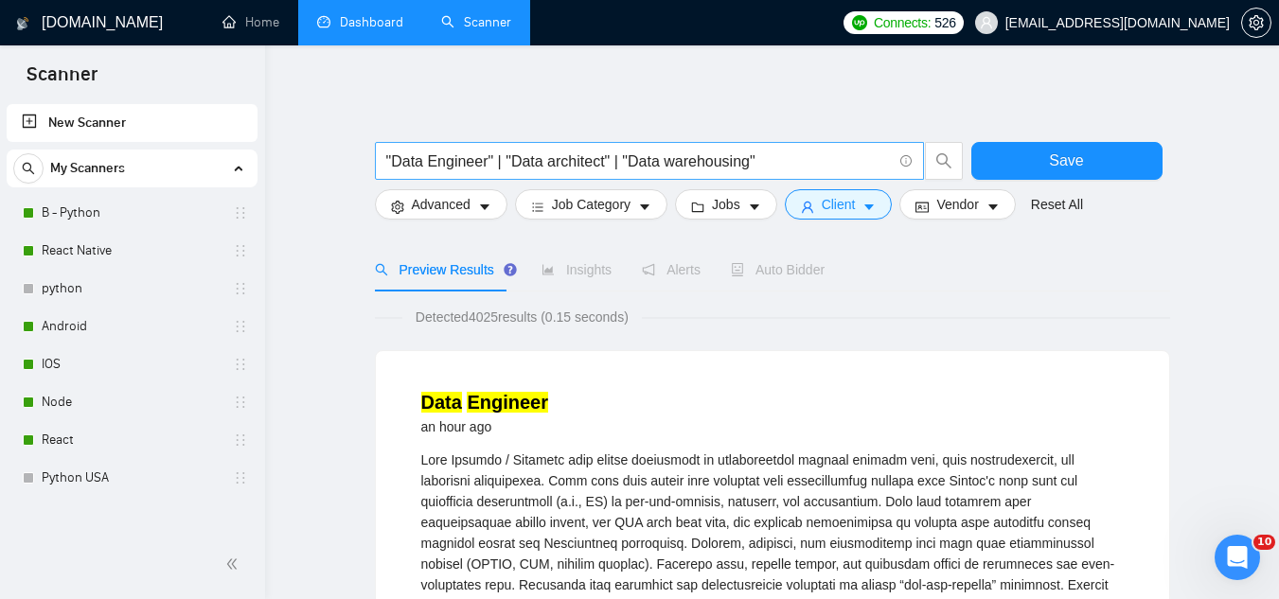
click at [810, 170] on input ""Data Engineer" | "Data architect" | "Data warehousing"" at bounding box center [639, 162] width 506 height 24
paste input "Data Analyst"
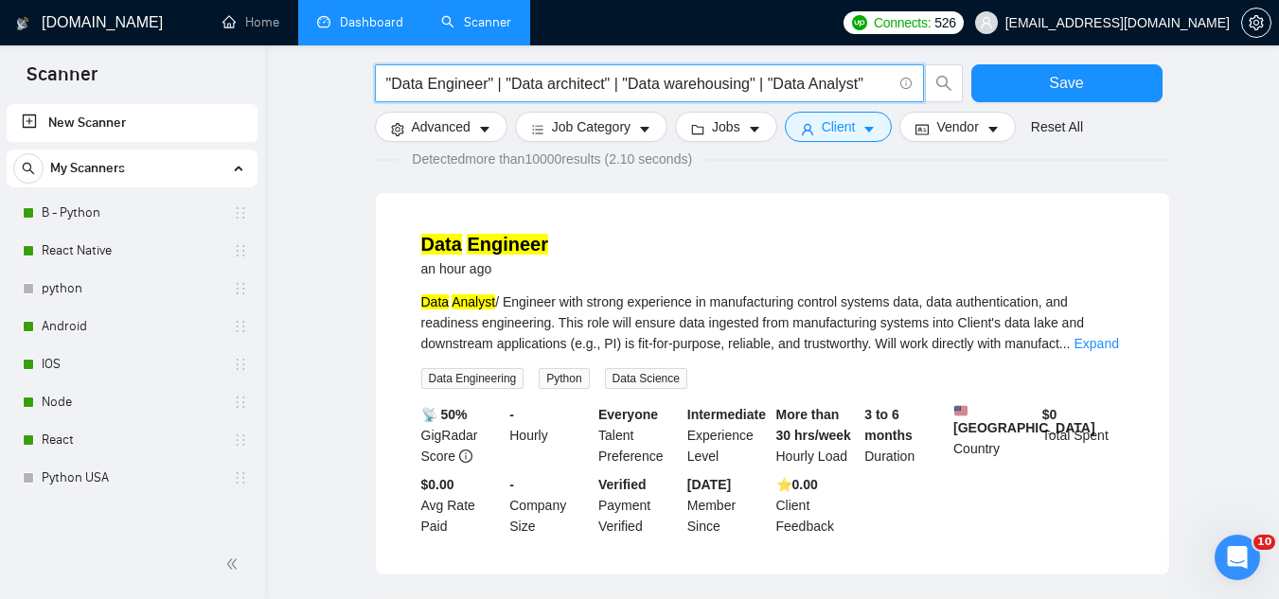
scroll to position [189, 0]
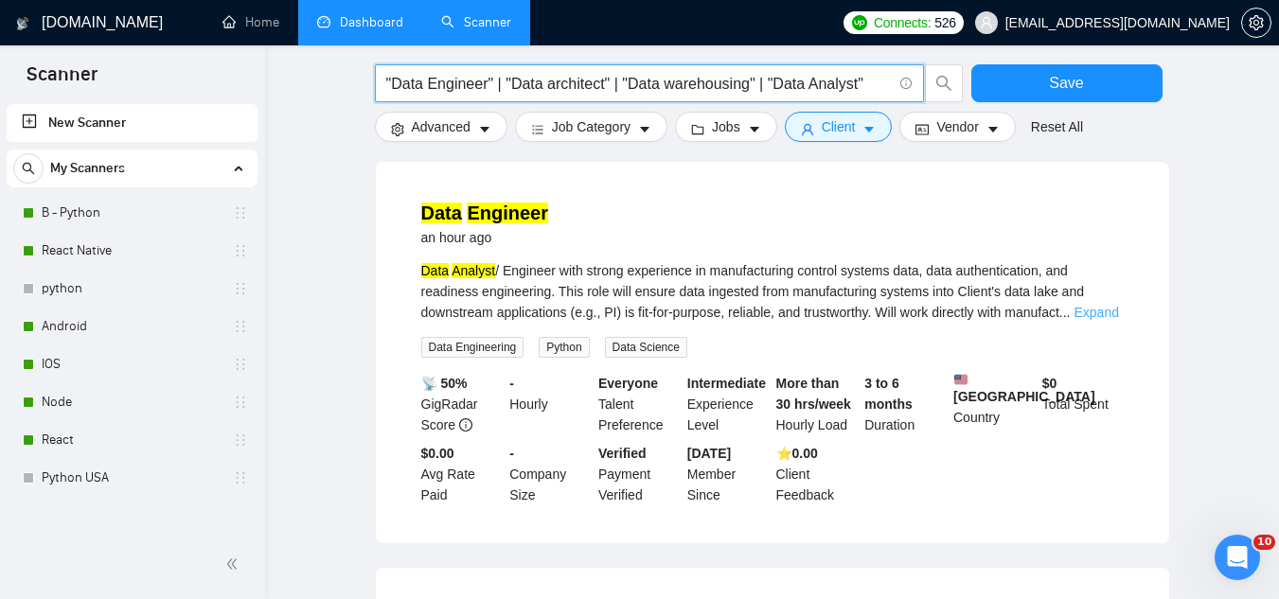
type input ""Data Engineer" | "Data architect" | "Data warehousing" | "Data Analyst""
click at [1112, 309] on link "Expand" at bounding box center [1097, 312] width 45 height 15
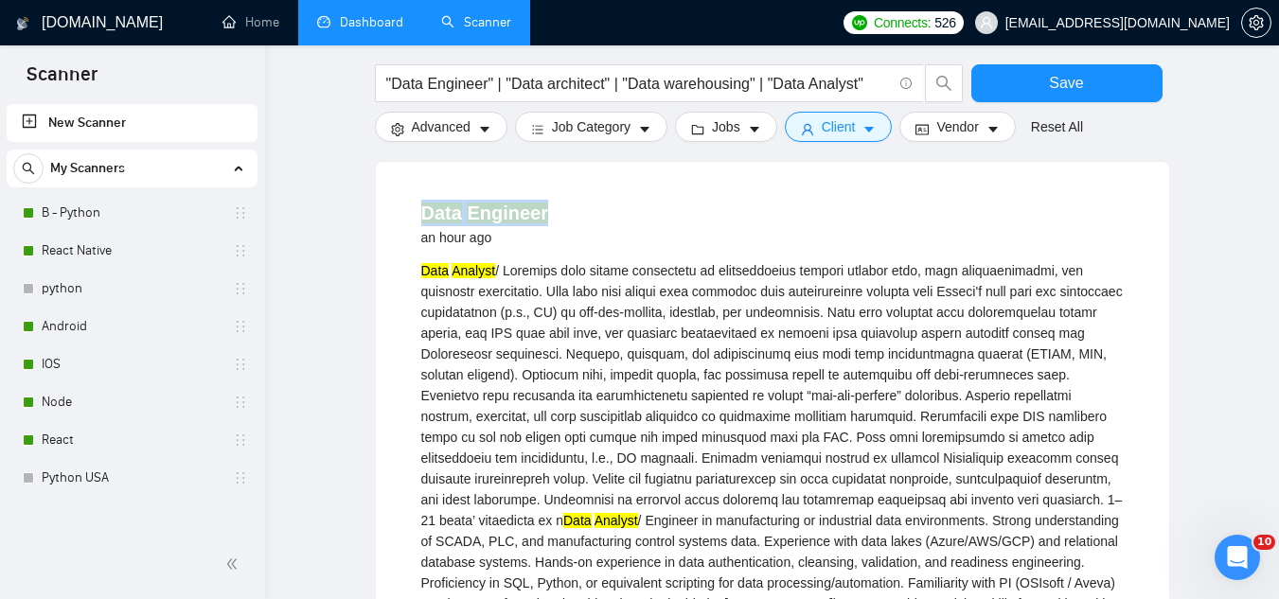
drag, startPoint x: 412, startPoint y: 219, endPoint x: 549, endPoint y: 226, distance: 137.5
click at [549, 226] on li "Data Engineer an hour ago Data Analyst Data Analyst / Engineer in manufacturing…" at bounding box center [773, 520] width 748 height 670
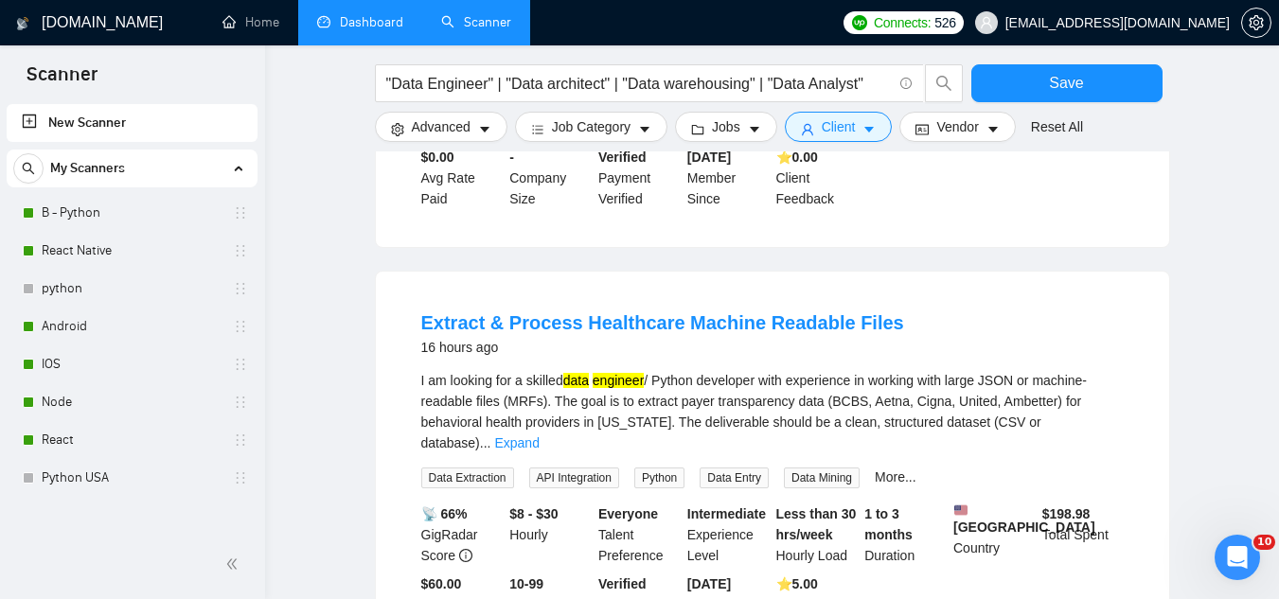
scroll to position [852, 0]
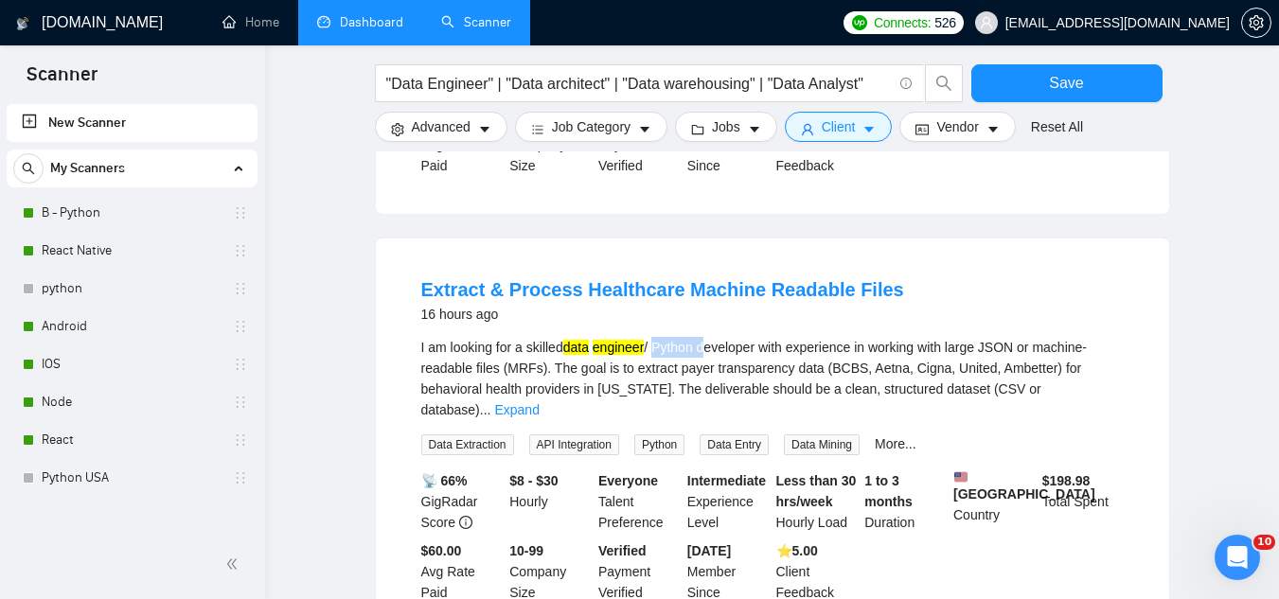
drag, startPoint x: 656, startPoint y: 358, endPoint x: 707, endPoint y: 358, distance: 51.1
click at [707, 358] on div "I am looking for a skilled data engineer / Python developer with experience in …" at bounding box center [772, 378] width 703 height 83
click at [539, 402] on link "Expand" at bounding box center [516, 409] width 45 height 15
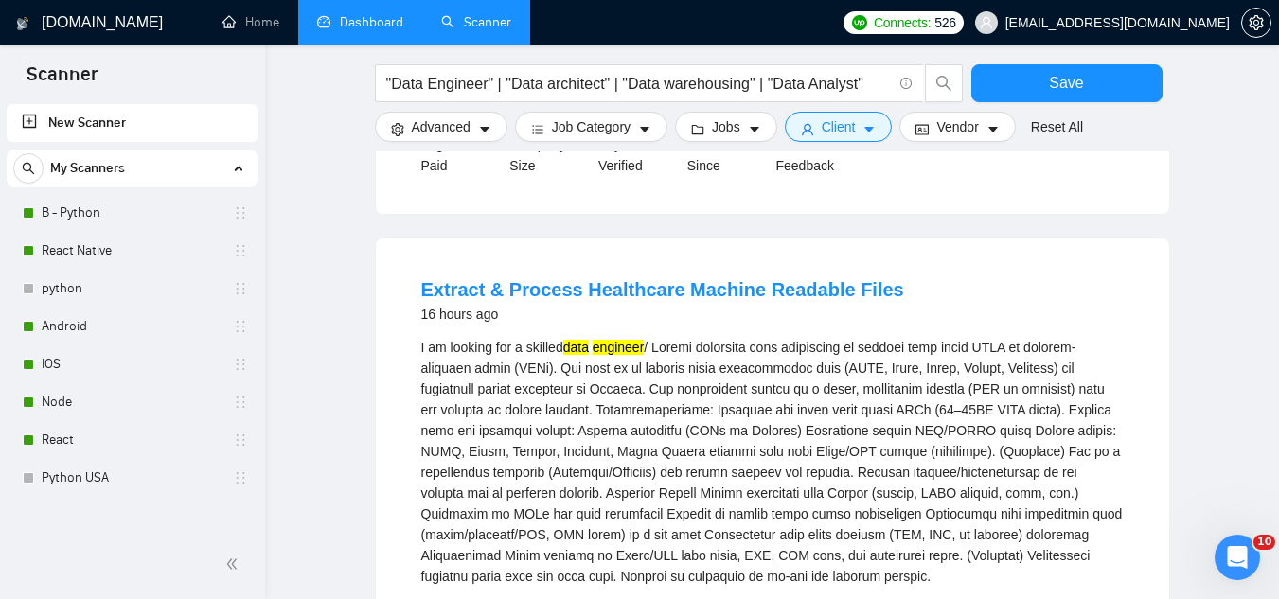
click at [704, 326] on div "16 hours ago" at bounding box center [662, 314] width 483 height 23
drag, startPoint x: 658, startPoint y: 359, endPoint x: 707, endPoint y: 359, distance: 49.2
click at [707, 359] on div "I am looking for a skilled data engineer" at bounding box center [772, 462] width 703 height 250
click at [701, 325] on div "16 hours ago" at bounding box center [662, 314] width 483 height 23
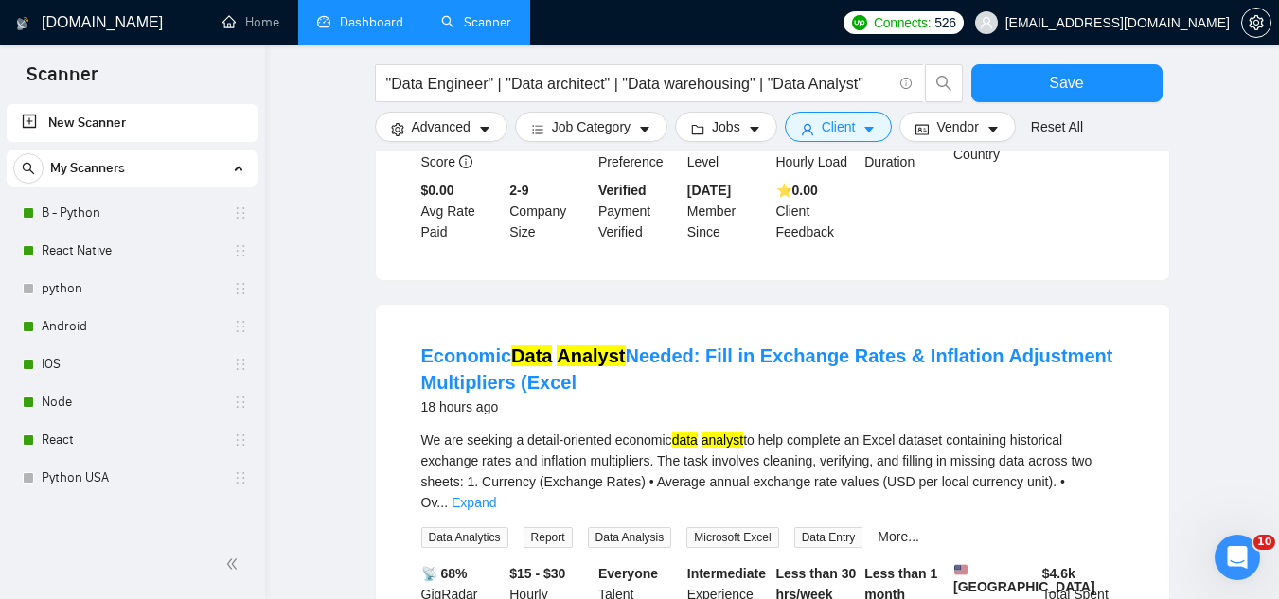
scroll to position [1799, 0]
